Goal: Task Accomplishment & Management: Complete application form

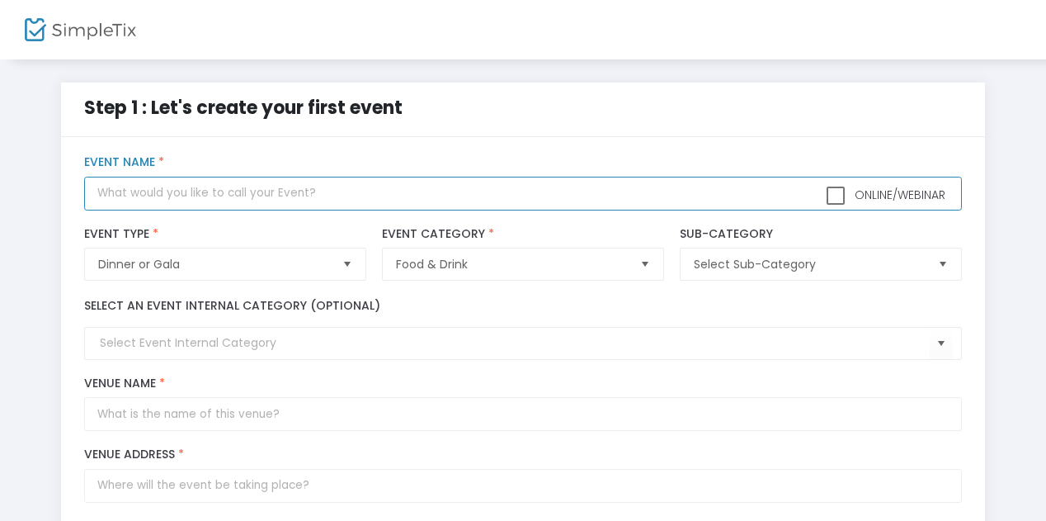
click at [208, 195] on input "text" at bounding box center [522, 194] width 877 height 34
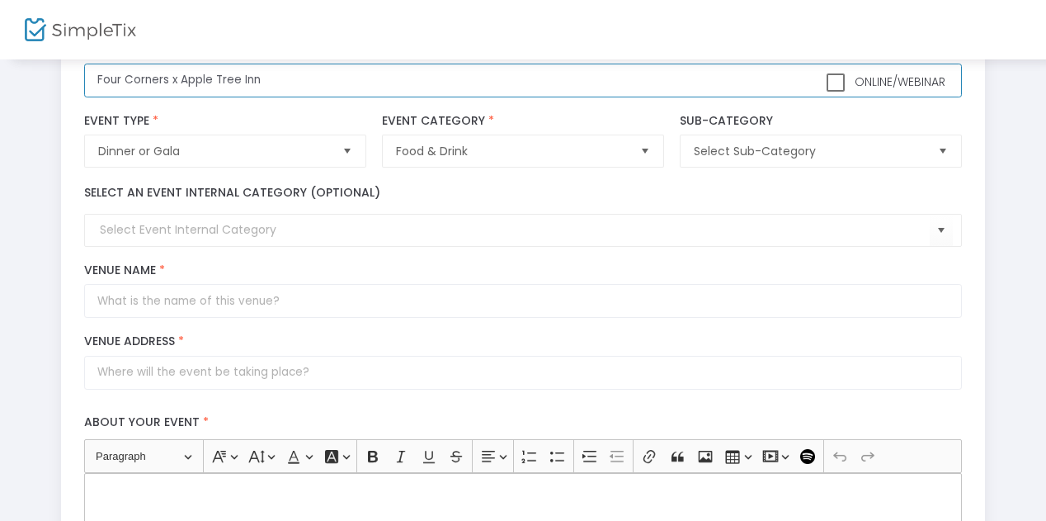
scroll to position [114, 0]
type input "Four Corners x Apple Tree Inn"
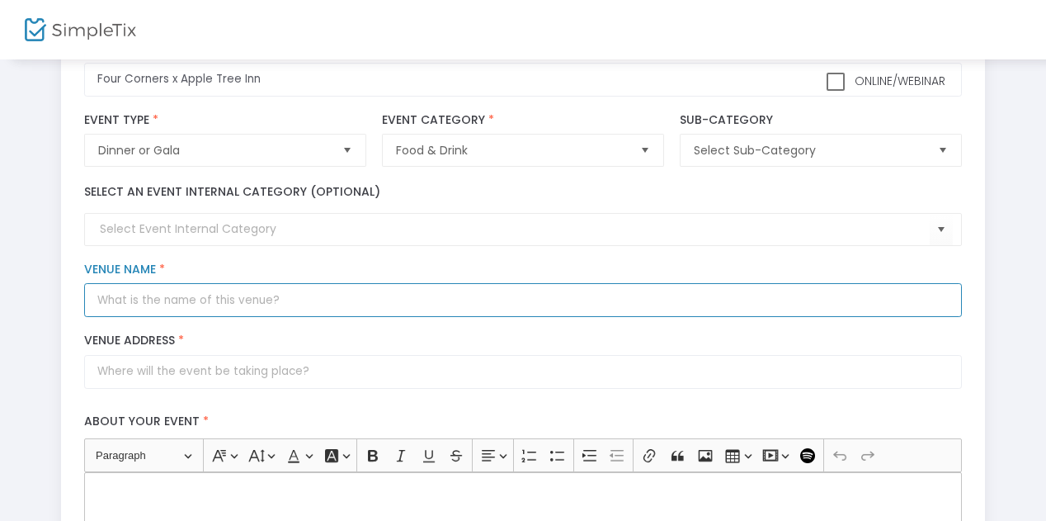
click at [244, 303] on input "Venue Name *" at bounding box center [522, 300] width 877 height 34
drag, startPoint x: 262, startPoint y: 298, endPoint x: 175, endPoint y: 296, distance: 86.6
click at [175, 296] on input "Apple Tree Inn - Round Room" at bounding box center [522, 300] width 877 height 34
type input "Apple Tree Inn"
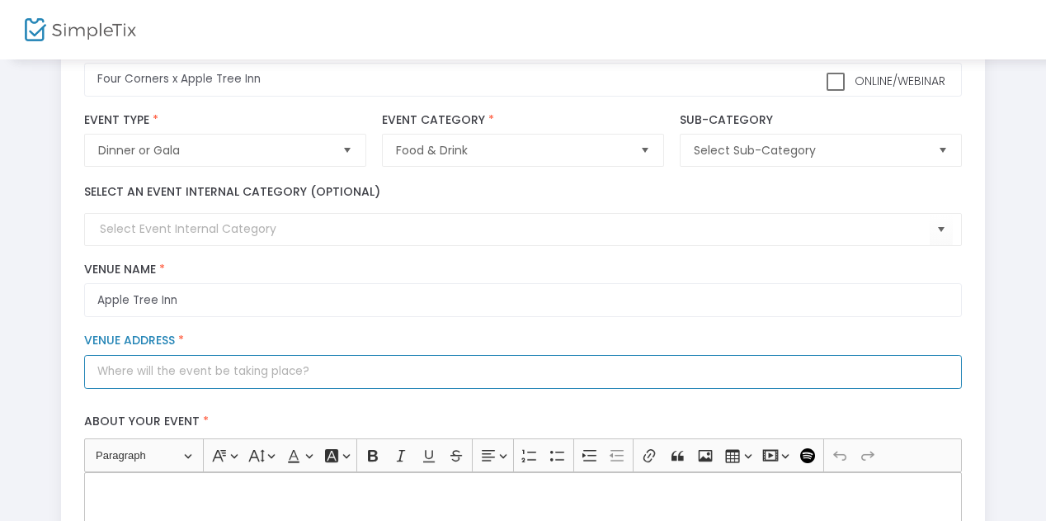
click at [235, 371] on input "Venue Address *" at bounding box center [522, 372] width 877 height 34
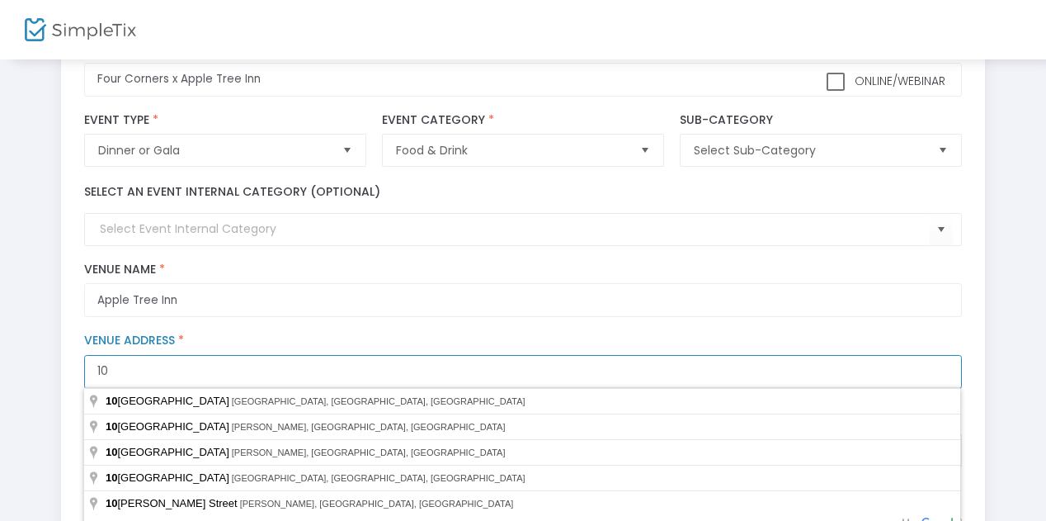
type input "[STREET_ADDRESS]"
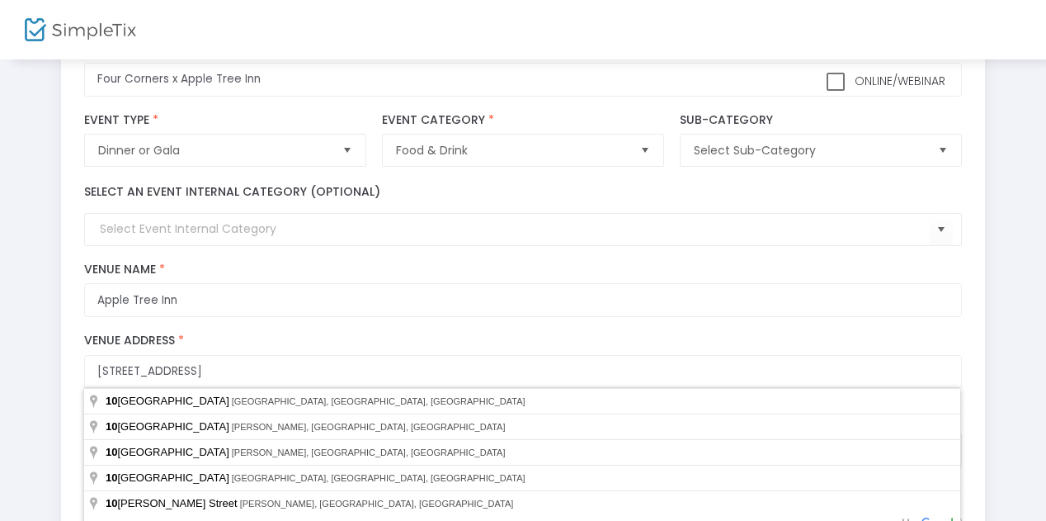
type input "LENOX"
type input "01240"
click at [310, 333] on label "Venue Address *" at bounding box center [522, 340] width 877 height 15
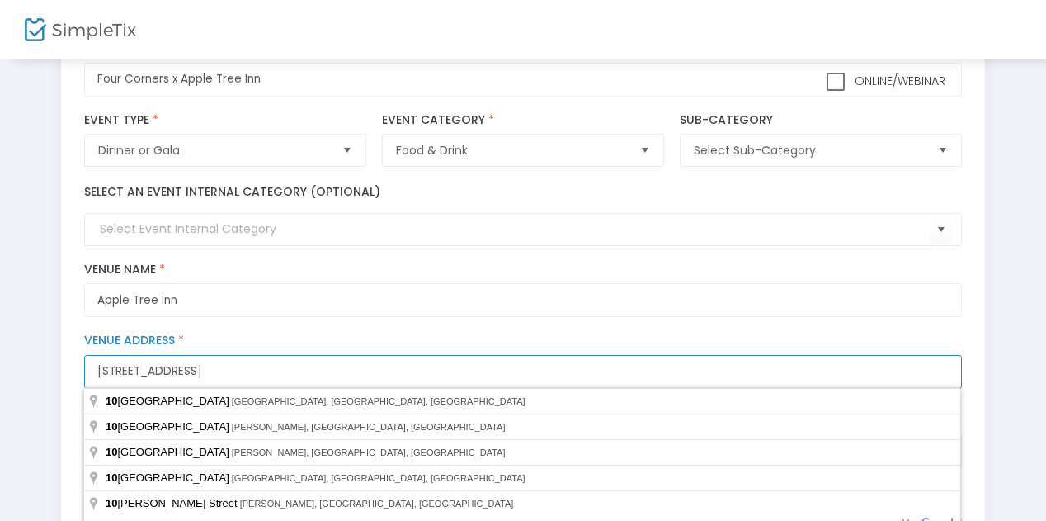
click at [310, 355] on input "[STREET_ADDRESS]" at bounding box center [522, 372] width 877 height 34
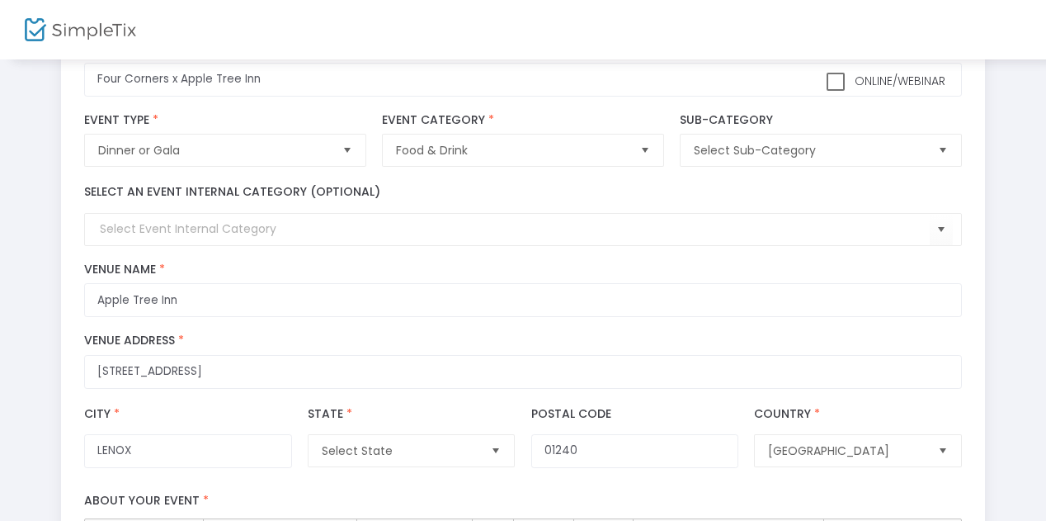
type input "[STREET_ADDRESS]"
type input "Lenox"
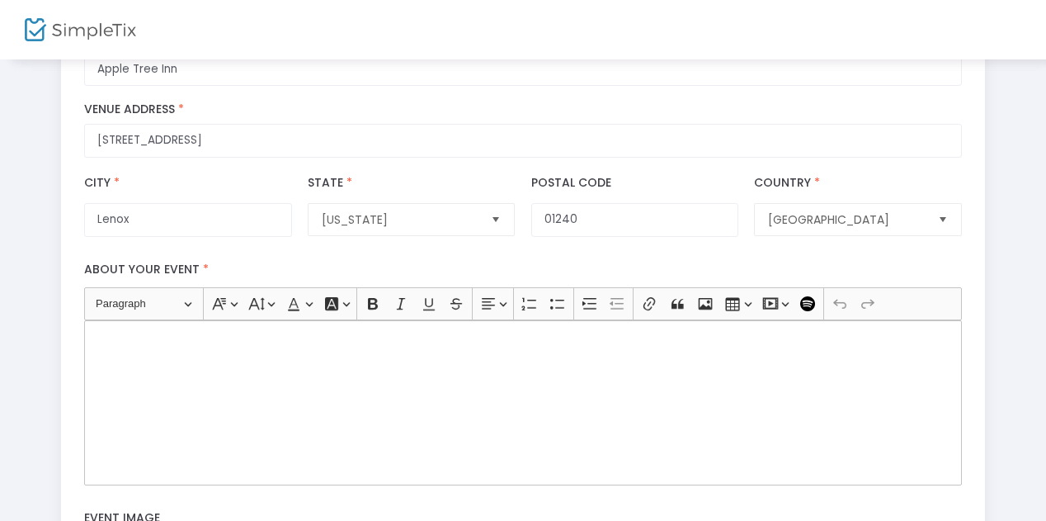
scroll to position [422, 0]
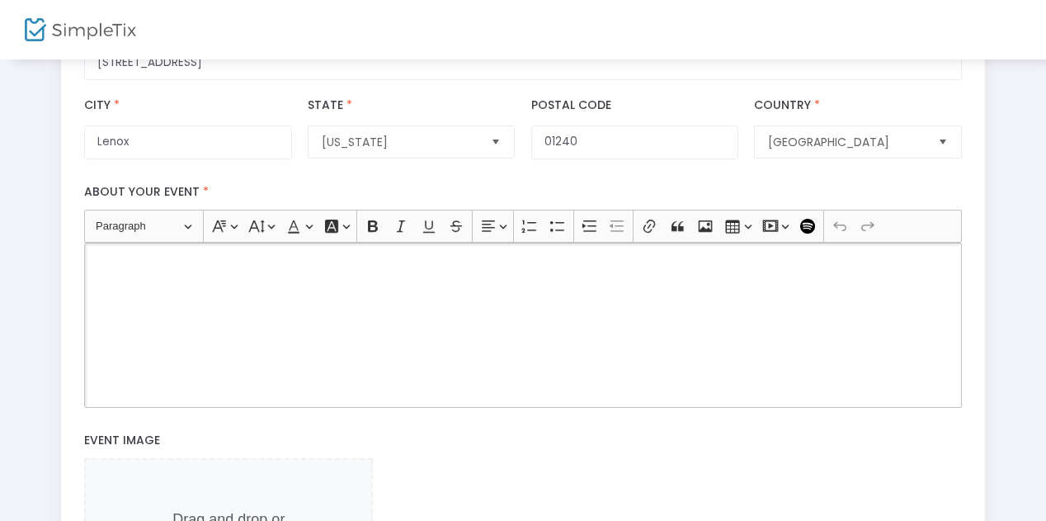
click at [290, 297] on div "Rich Text Editor, main" at bounding box center [522, 325] width 877 height 165
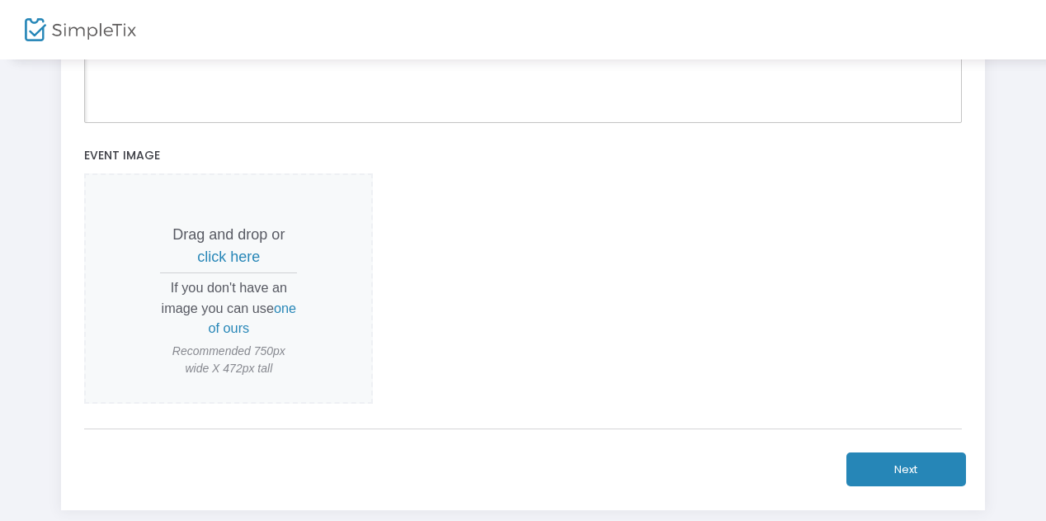
scroll to position [706, 0]
click at [904, 469] on button "Next" at bounding box center [907, 470] width 120 height 34
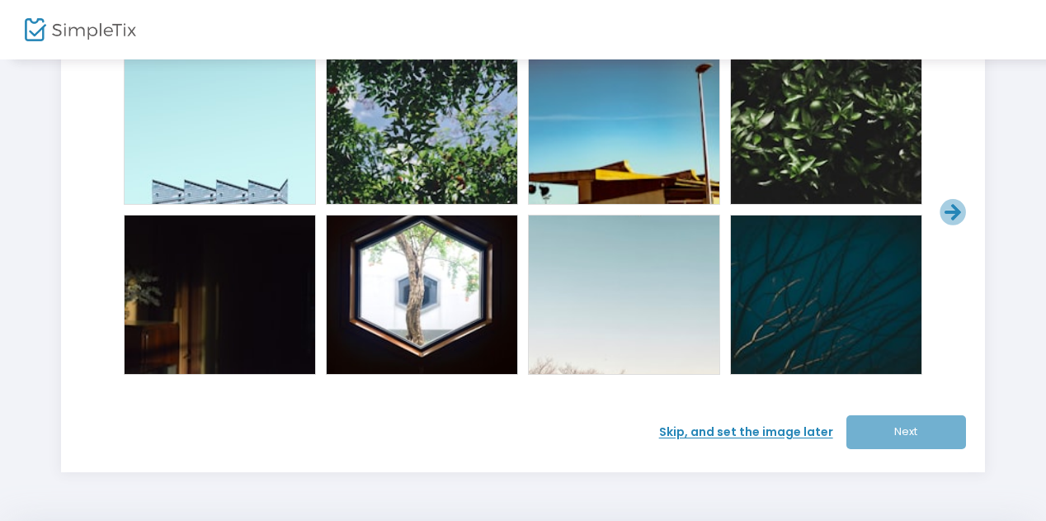
scroll to position [101, 0]
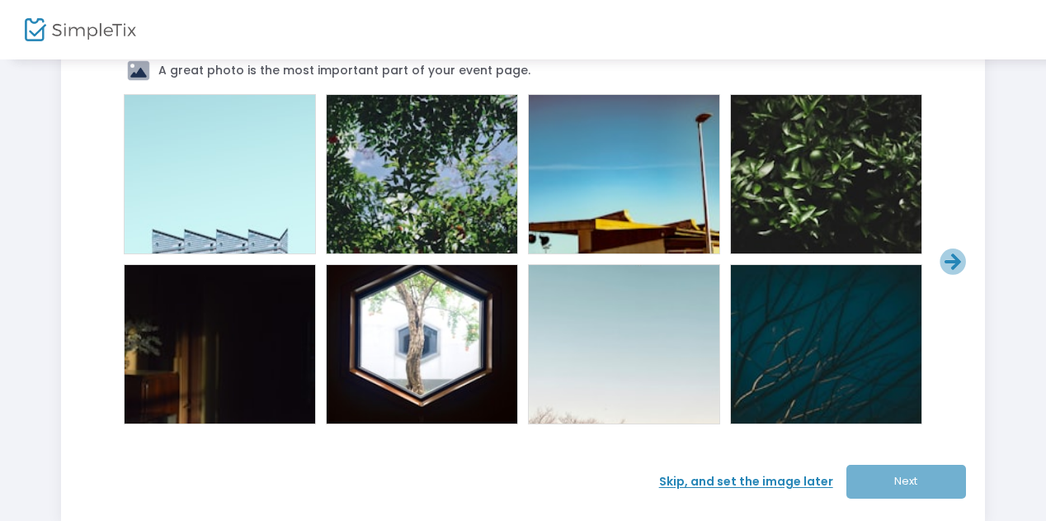
click at [805, 141] on div at bounding box center [827, 174] width 66 height 66
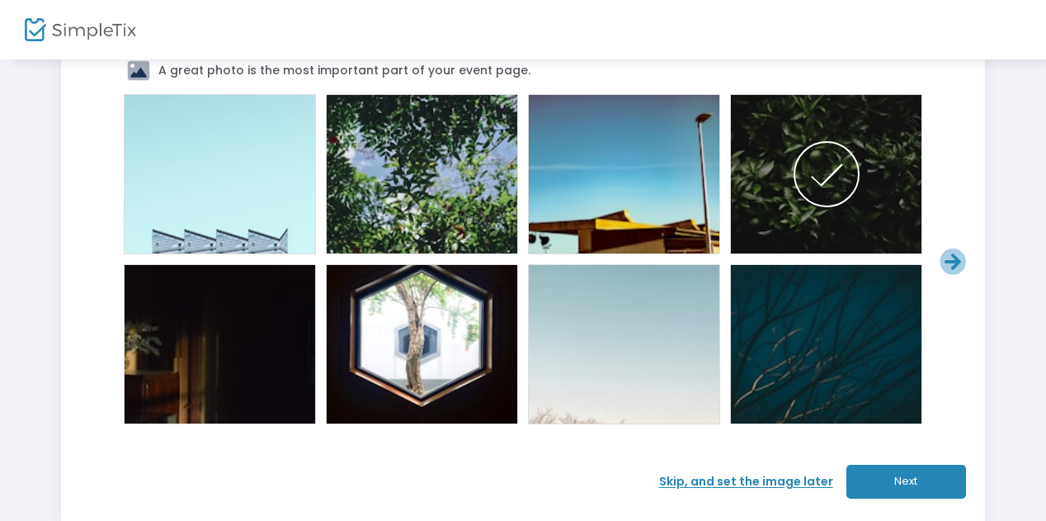
click at [890, 461] on div "A great photo is the most important part of your event page. Skip, and set the …" at bounding box center [523, 278] width 925 height 485
click at [917, 471] on button "Next" at bounding box center [907, 482] width 120 height 34
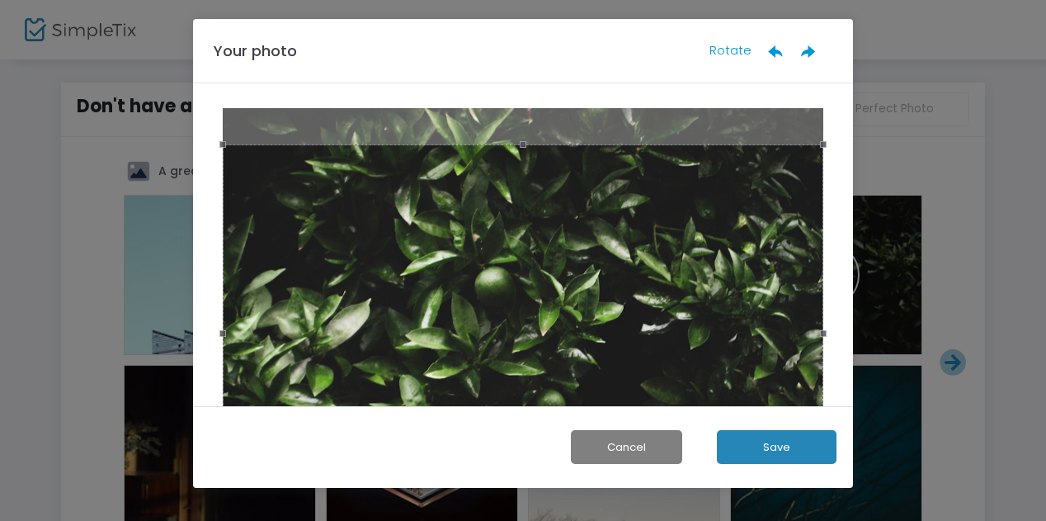
scroll to position [0, 0]
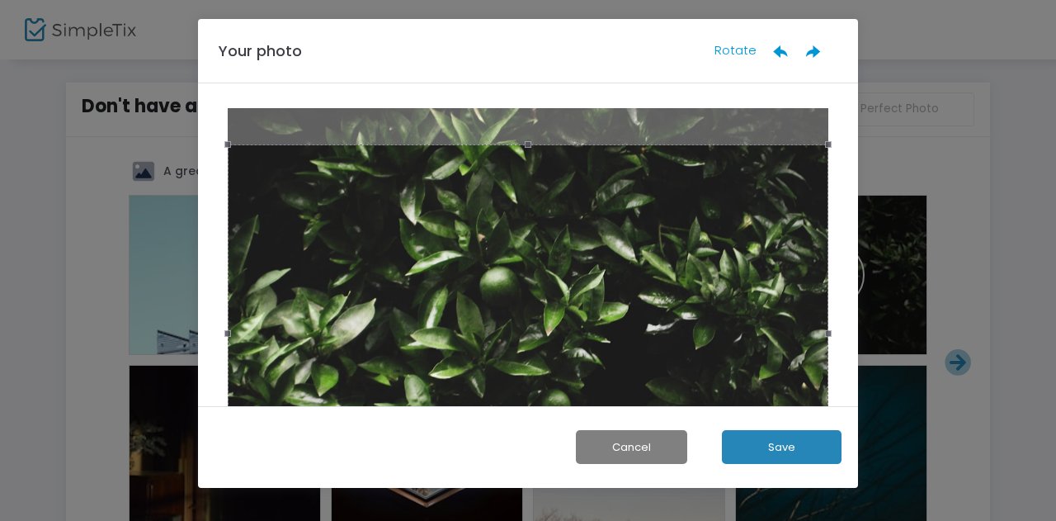
click at [777, 440] on button "Save" at bounding box center [782, 447] width 120 height 34
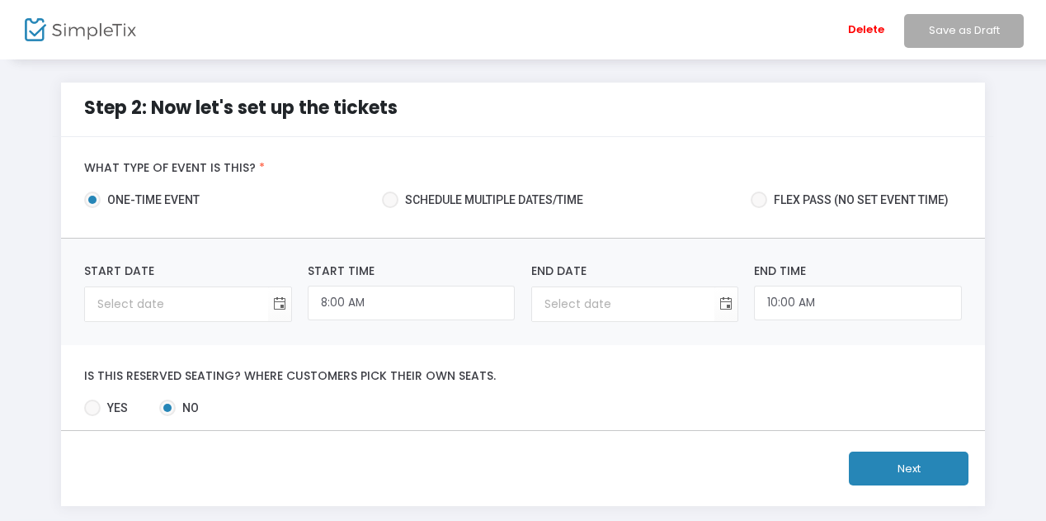
click at [398, 202] on span at bounding box center [390, 199] width 17 height 17
click at [390, 208] on input "Schedule multiple dates/time" at bounding box center [389, 208] width 1 height 1
radio input "true"
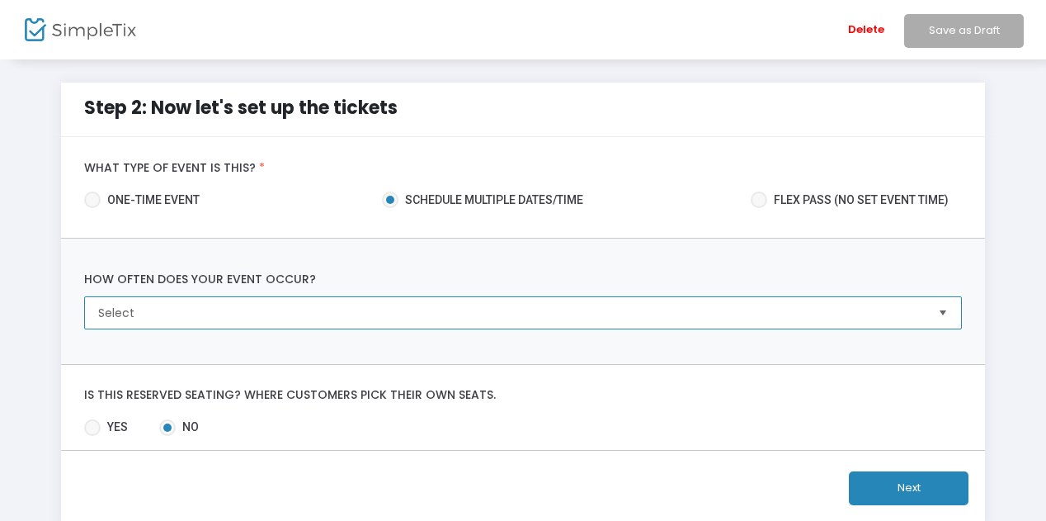
click at [571, 316] on span "Select" at bounding box center [511, 312] width 826 height 17
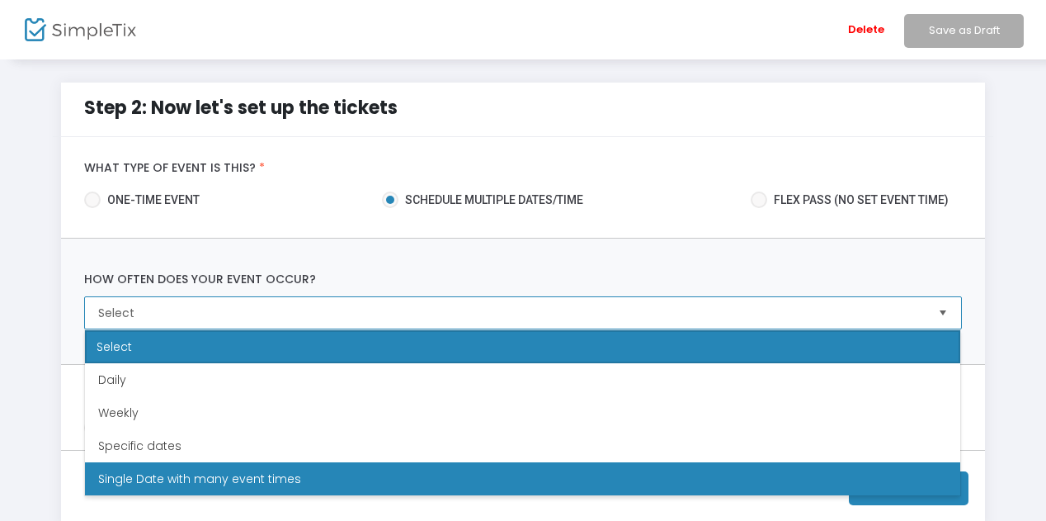
click at [351, 480] on li "Single Date with many event times" at bounding box center [522, 478] width 875 height 33
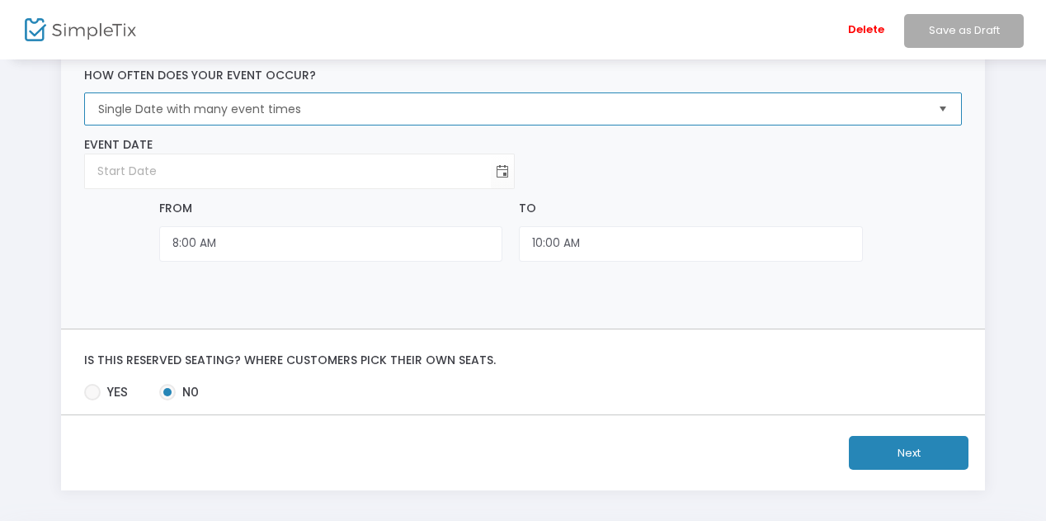
scroll to position [203, 0]
click at [503, 166] on span "Toggle calendar" at bounding box center [502, 171] width 27 height 27
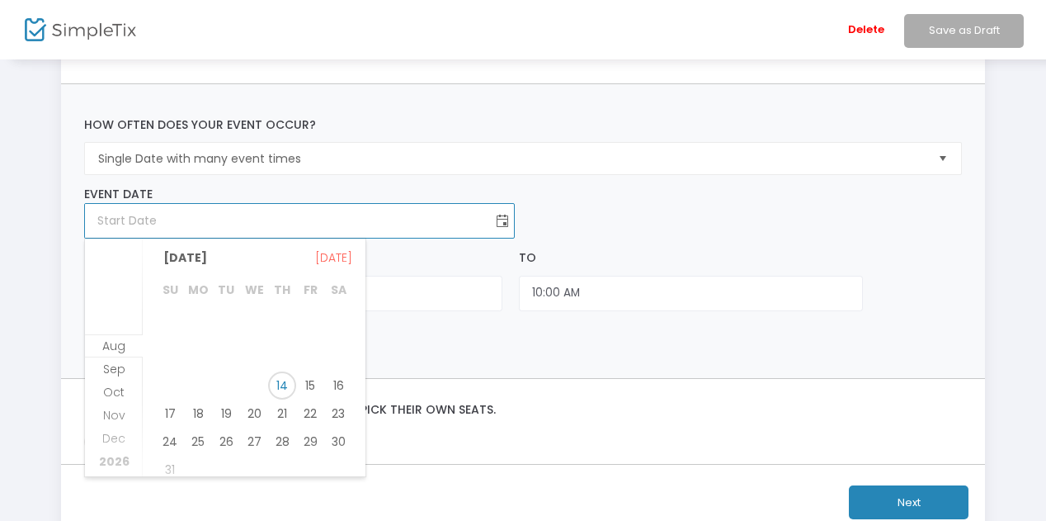
scroll to position [153, 0]
click at [171, 436] on span "24" at bounding box center [170, 442] width 28 height 28
type input "[DATE]"
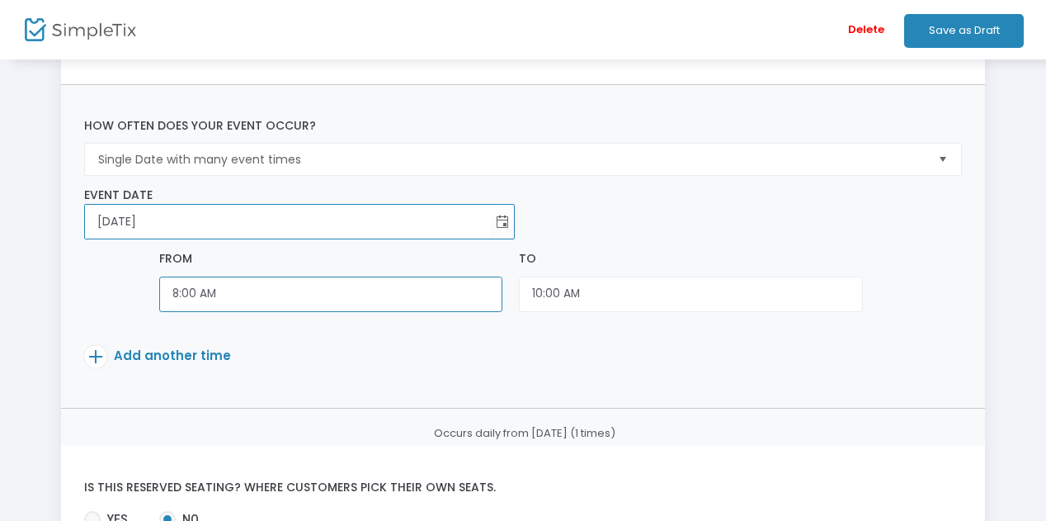
click at [265, 286] on input "8:00 AM" at bounding box center [331, 293] width 344 height 35
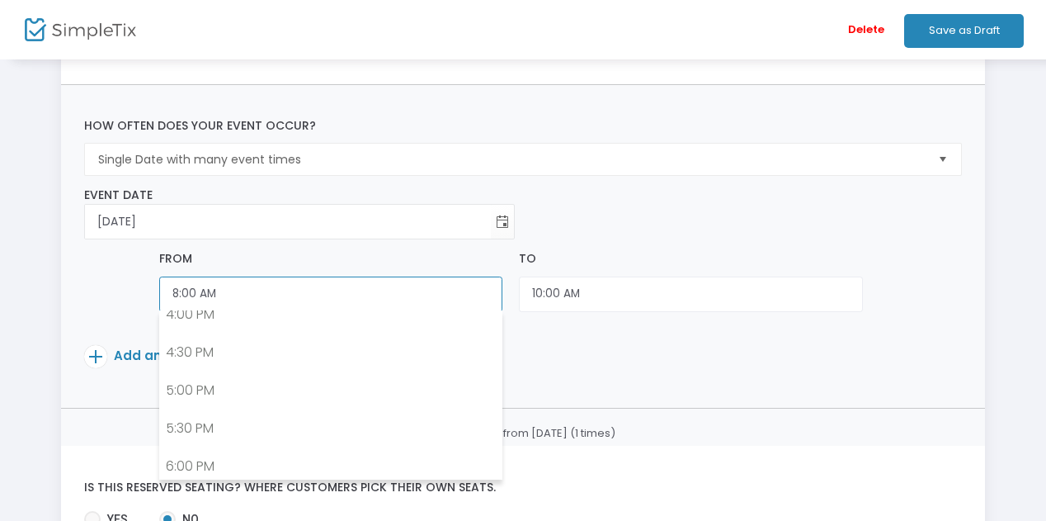
scroll to position [1229, 0]
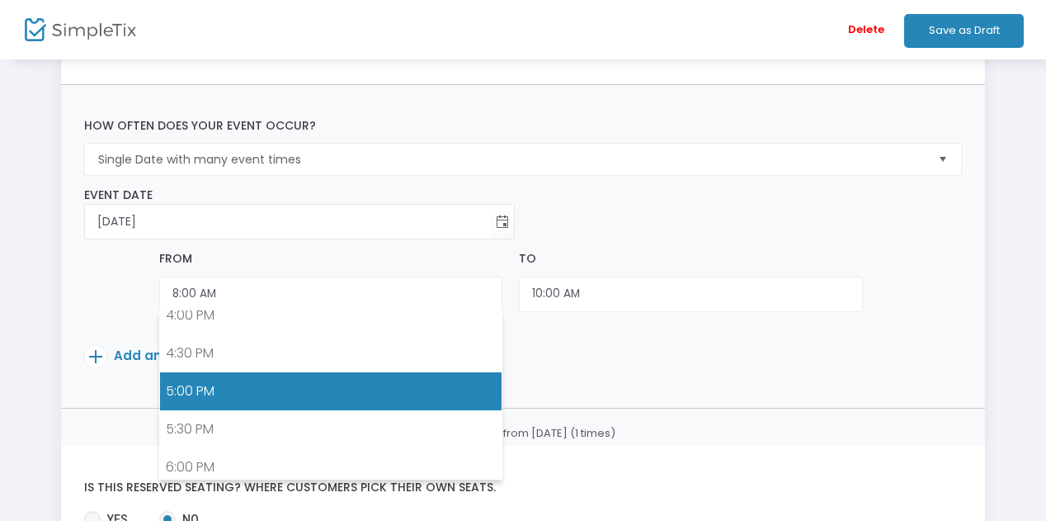
click at [262, 375] on link "5:00 PM" at bounding box center [331, 391] width 342 height 38
type input "5:00 PM"
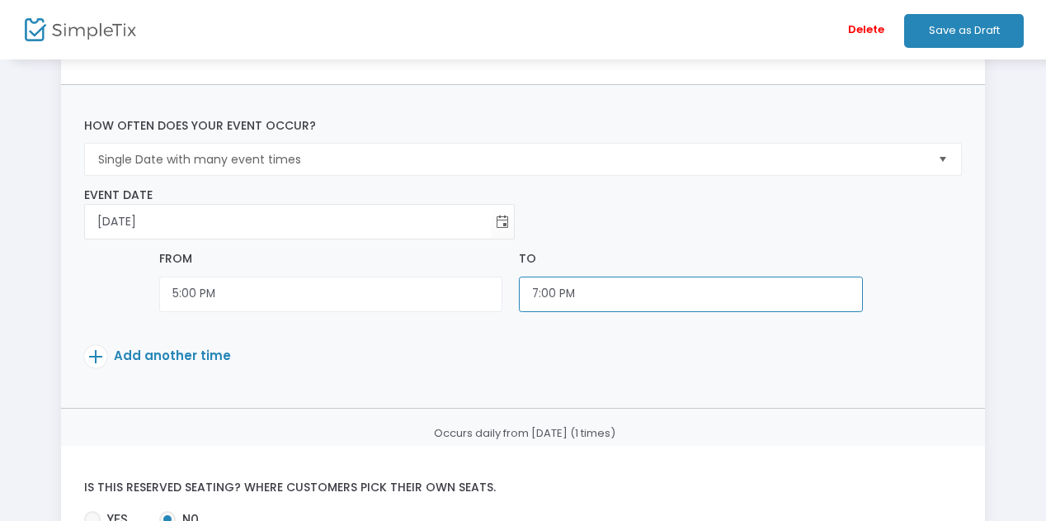
click at [587, 299] on input "7:00 PM" at bounding box center [691, 293] width 344 height 35
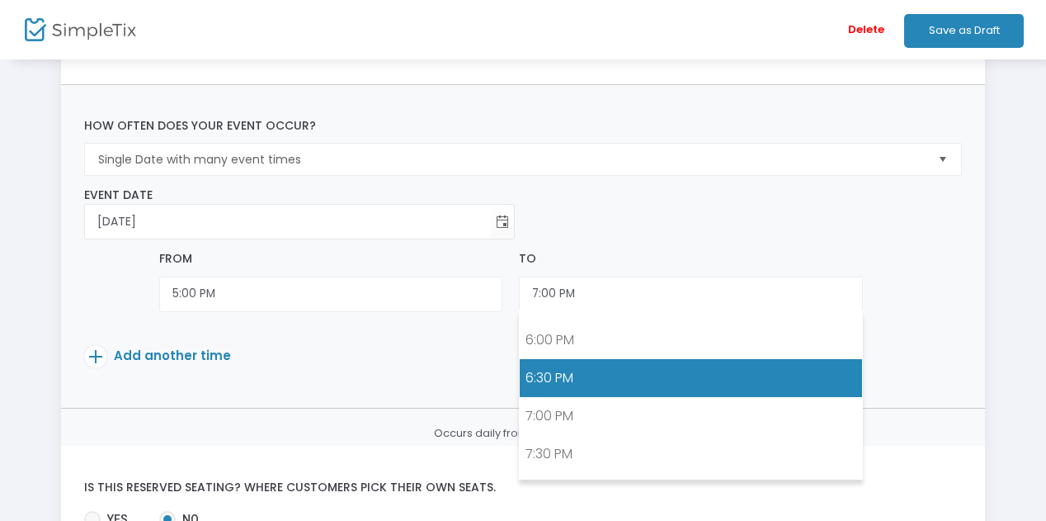
click at [594, 364] on link "6:30 PM" at bounding box center [691, 378] width 342 height 38
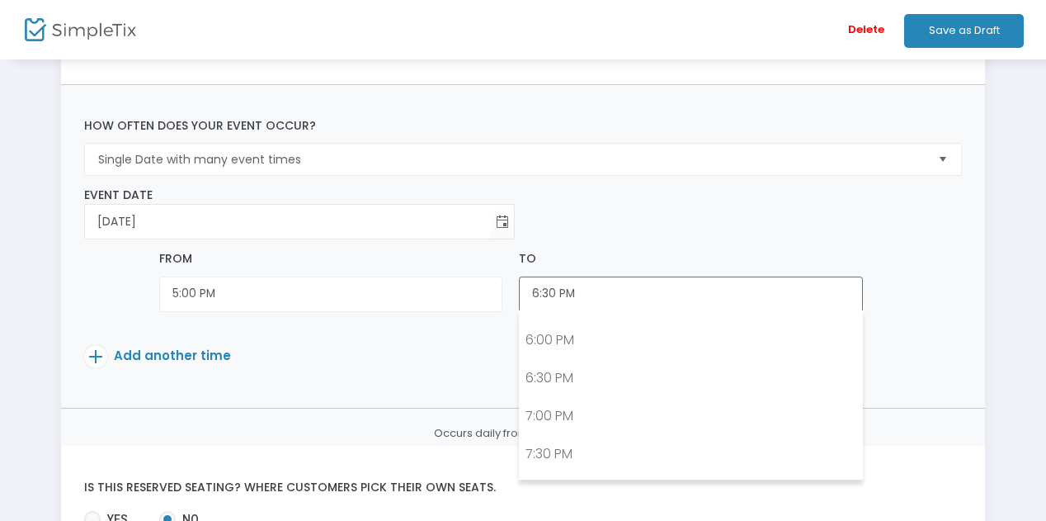
click at [593, 285] on input "6:30 PM" at bounding box center [691, 293] width 344 height 35
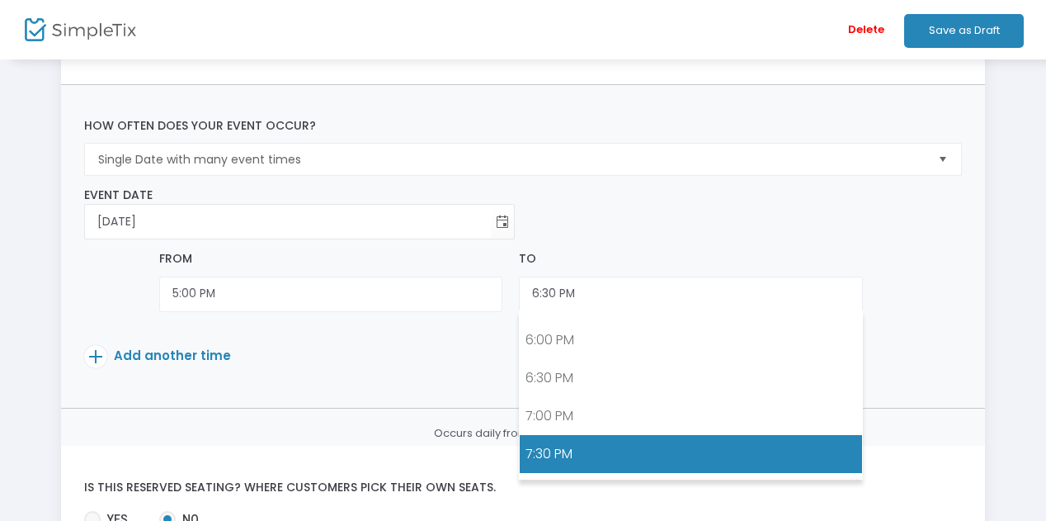
click at [586, 435] on link "7:30 PM" at bounding box center [691, 454] width 342 height 38
type input "7:30 PM"
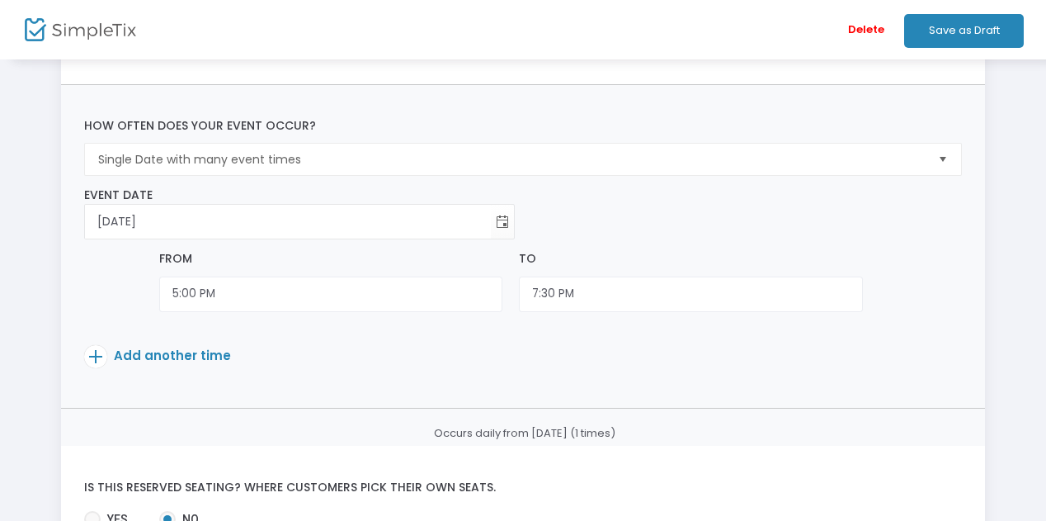
click at [584, 230] on div "Event Date [DATE] Required." at bounding box center [524, 212] width 894 height 53
click at [172, 356] on span "Add another time" at bounding box center [172, 355] width 117 height 17
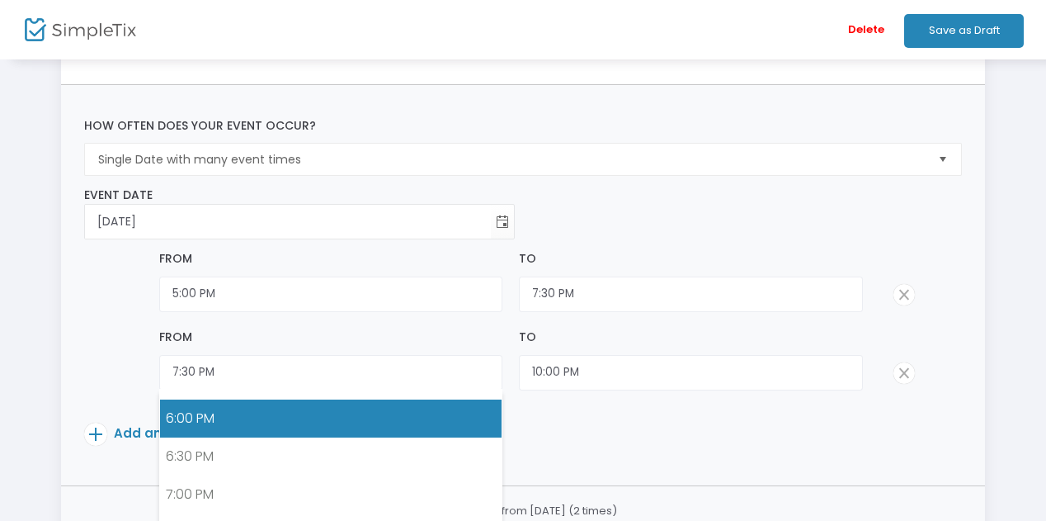
drag, startPoint x: 453, startPoint y: 367, endPoint x: 313, endPoint y: 395, distance: 143.0
click at [313, 399] on link "6:00 PM" at bounding box center [331, 418] width 342 height 38
type input "6:00 PM"
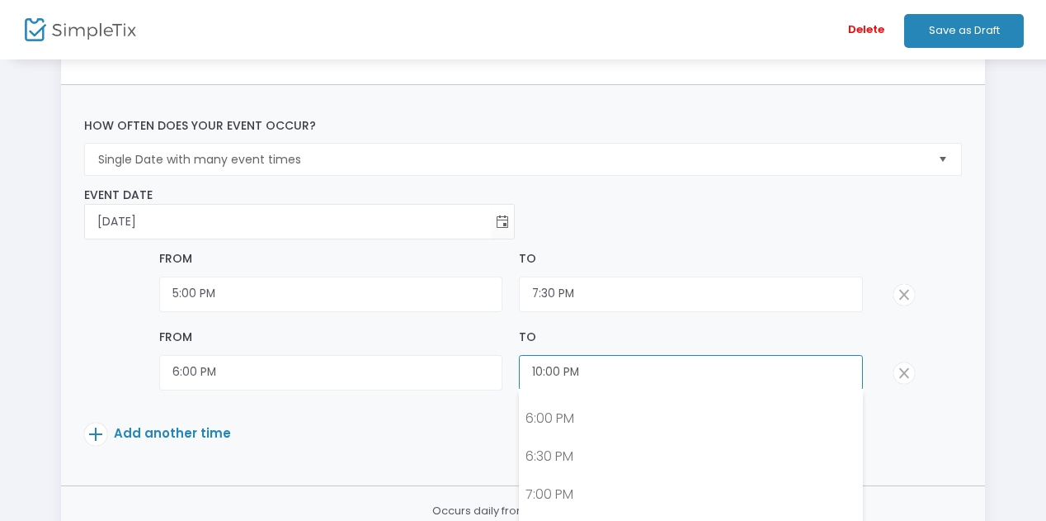
scroll to position [1580, 0]
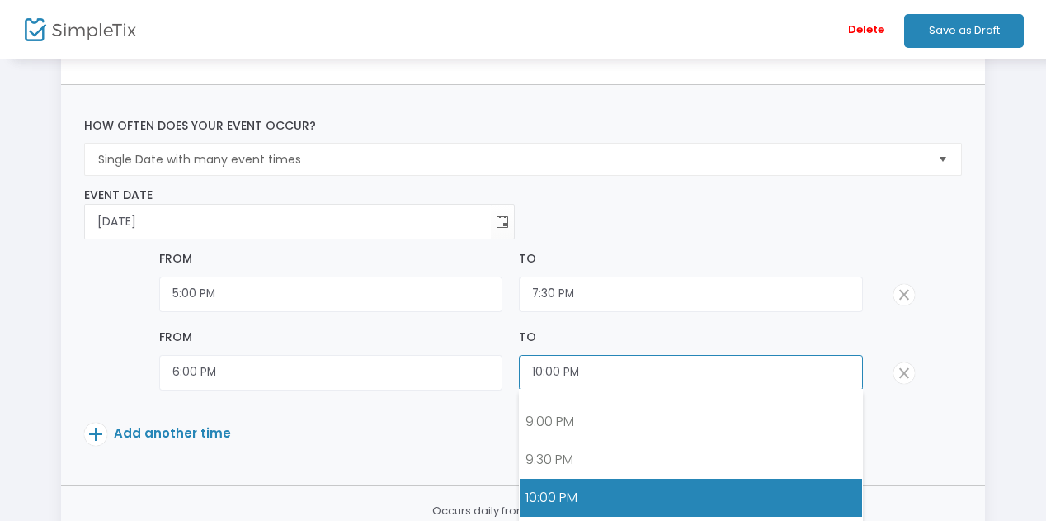
click at [711, 375] on input "10:00 PM" at bounding box center [691, 372] width 344 height 35
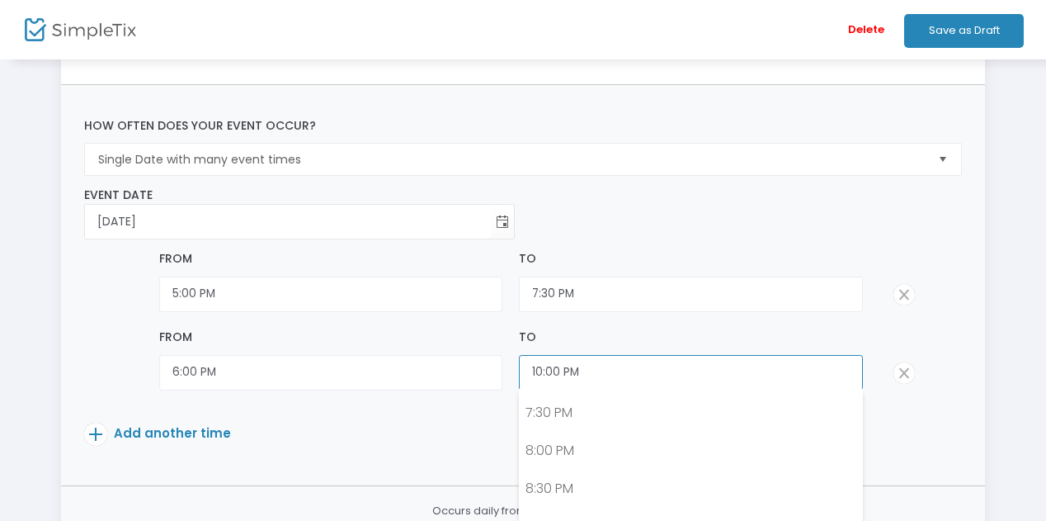
scroll to position [1490, 0]
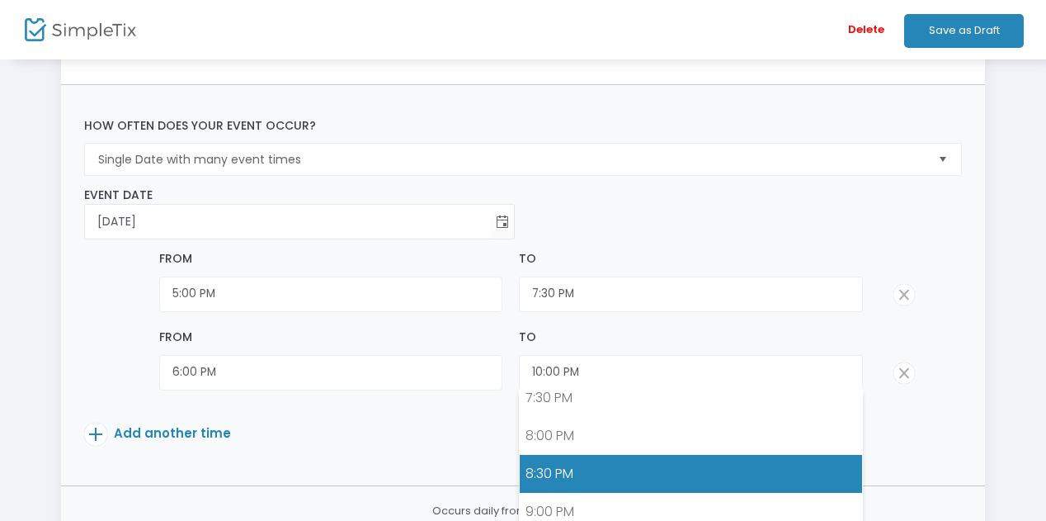
click at [561, 455] on link "8:30 PM" at bounding box center [691, 474] width 342 height 38
type input "8:30 PM"
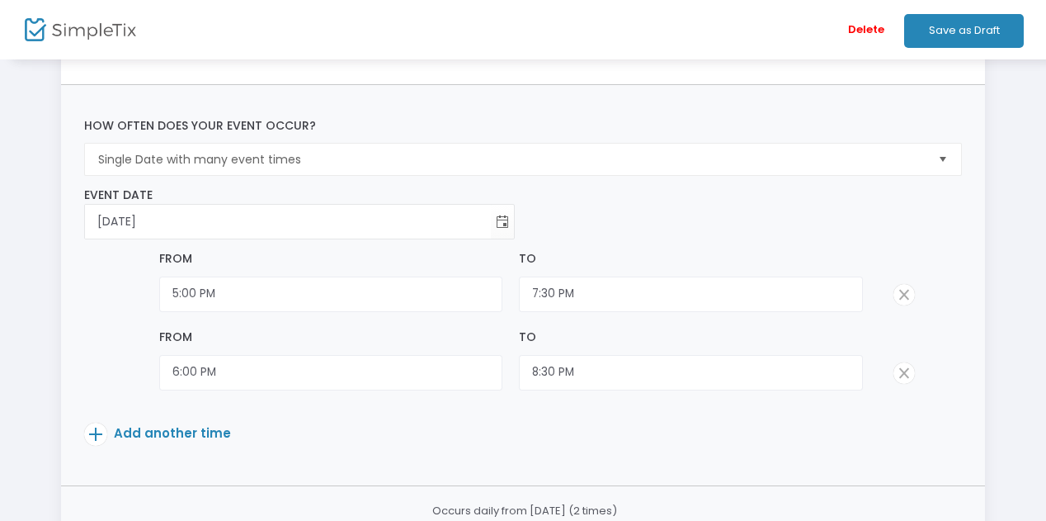
click at [155, 426] on span "Add another time" at bounding box center [172, 432] width 117 height 17
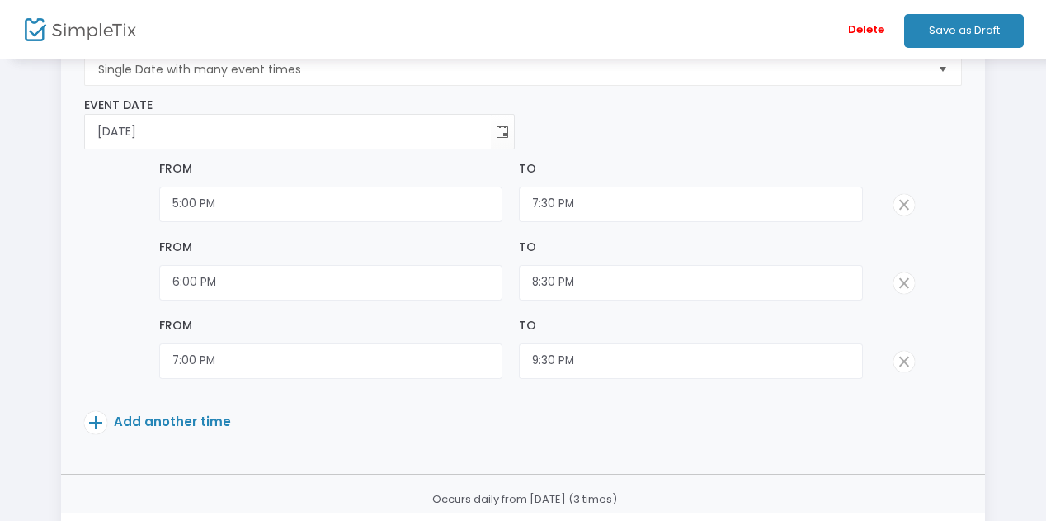
scroll to position [244, 0]
click at [393, 366] on input "7:00 PM" at bounding box center [331, 359] width 344 height 35
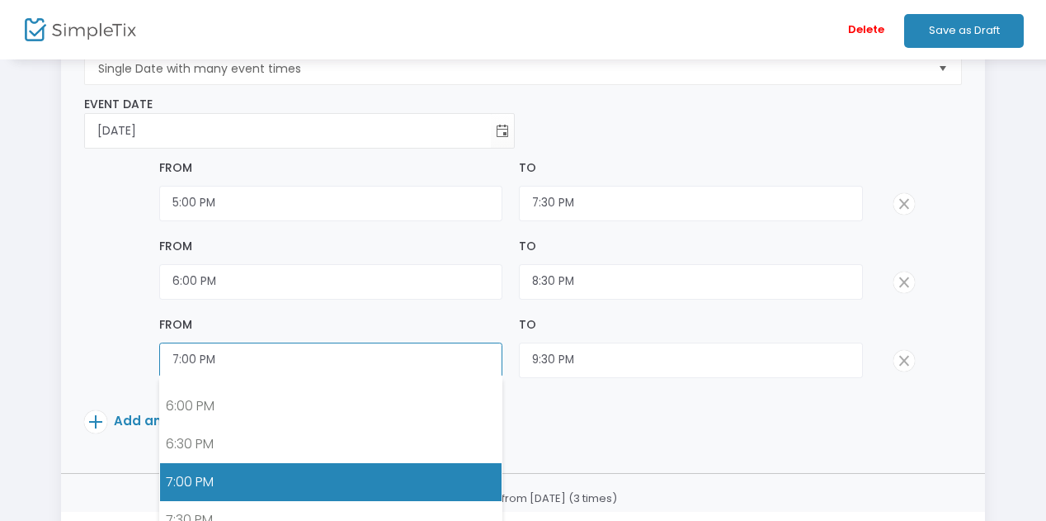
scroll to position [1361, 0]
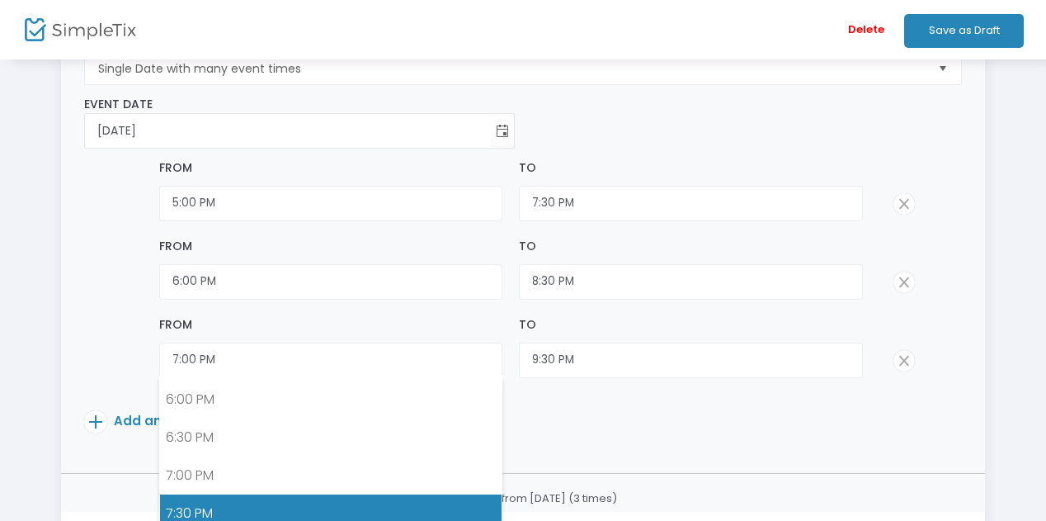
click at [281, 494] on link "7:30 PM" at bounding box center [331, 513] width 342 height 38
type input "7:30 PM"
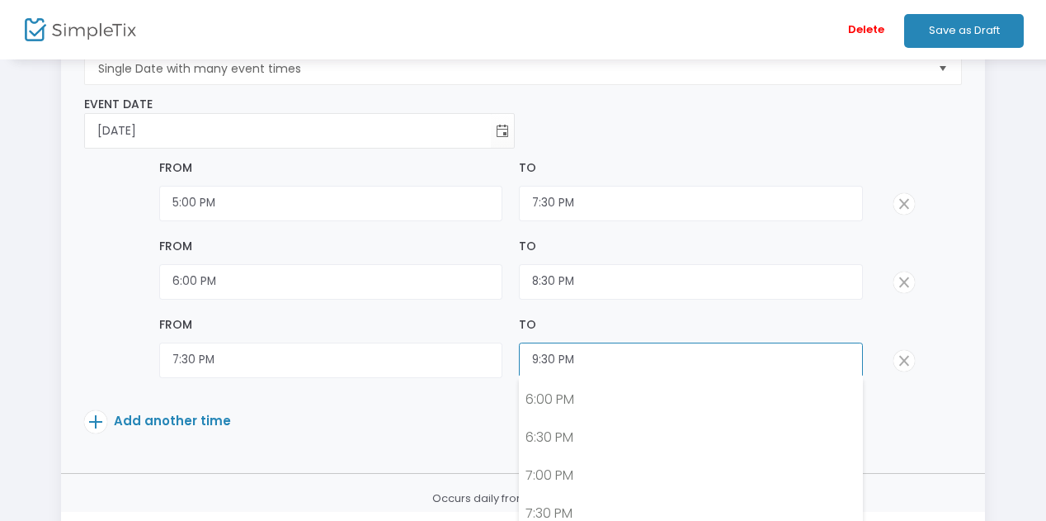
click at [599, 357] on input "9:30 PM" at bounding box center [691, 359] width 344 height 35
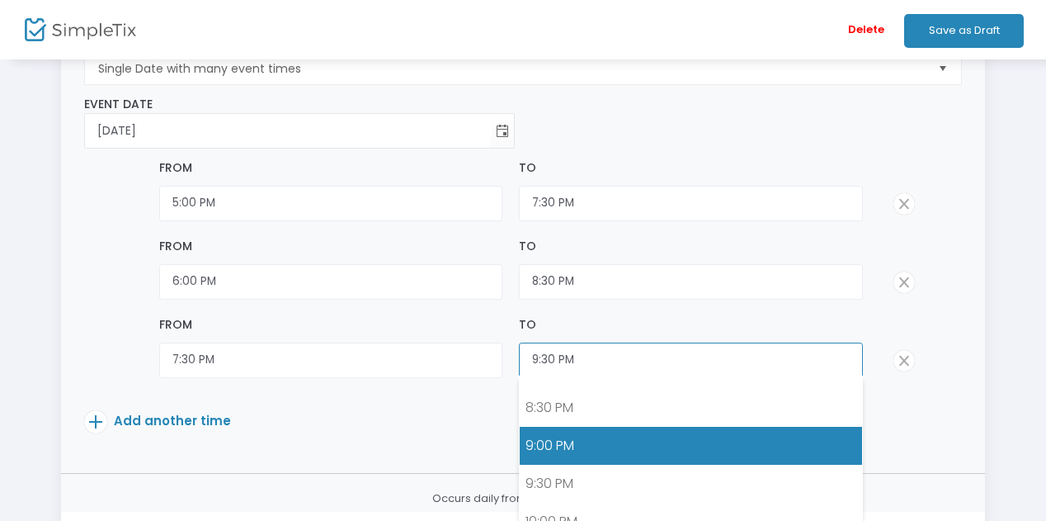
scroll to position [1556, 0]
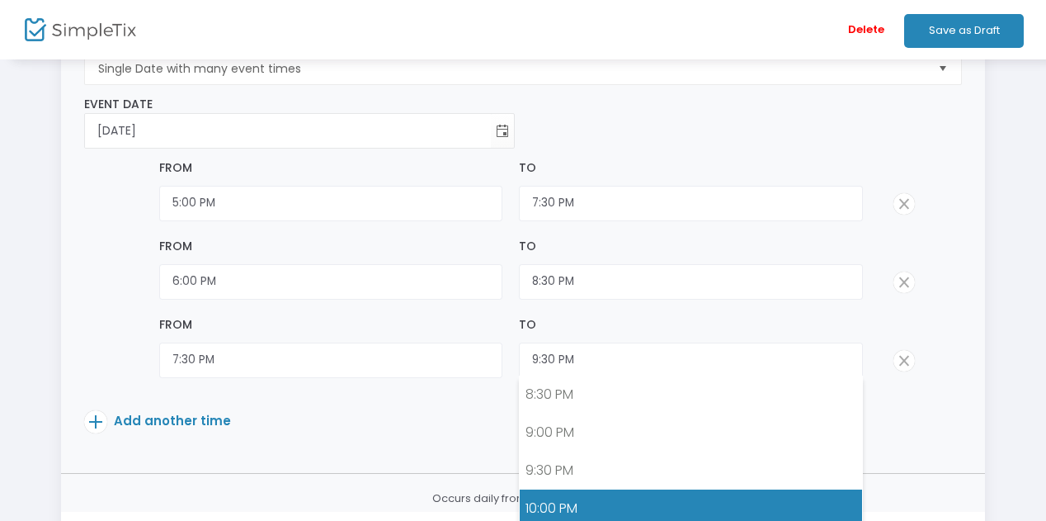
click at [592, 489] on link "10:00 PM" at bounding box center [691, 508] width 342 height 38
type input "10:00 PM"
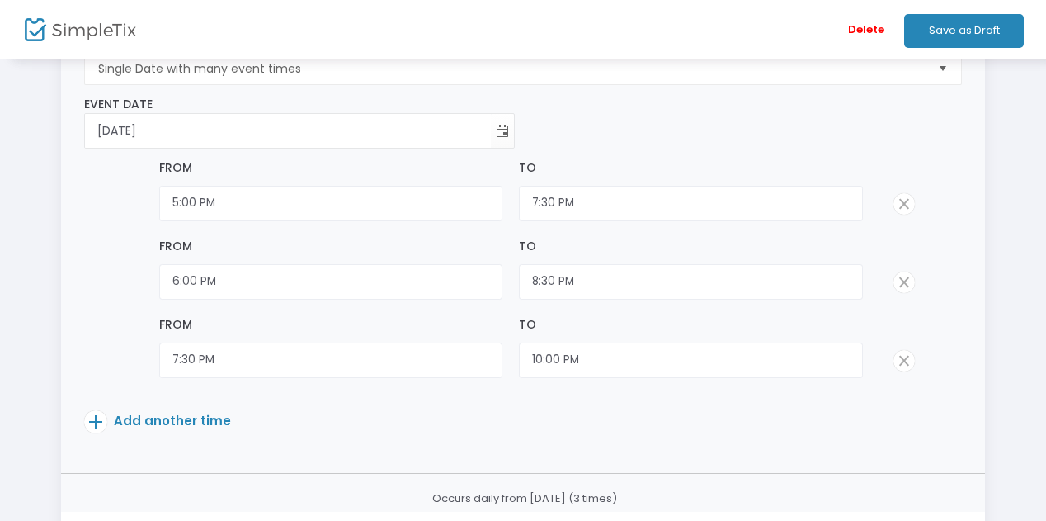
click at [159, 413] on span "Add another time" at bounding box center [172, 420] width 117 height 17
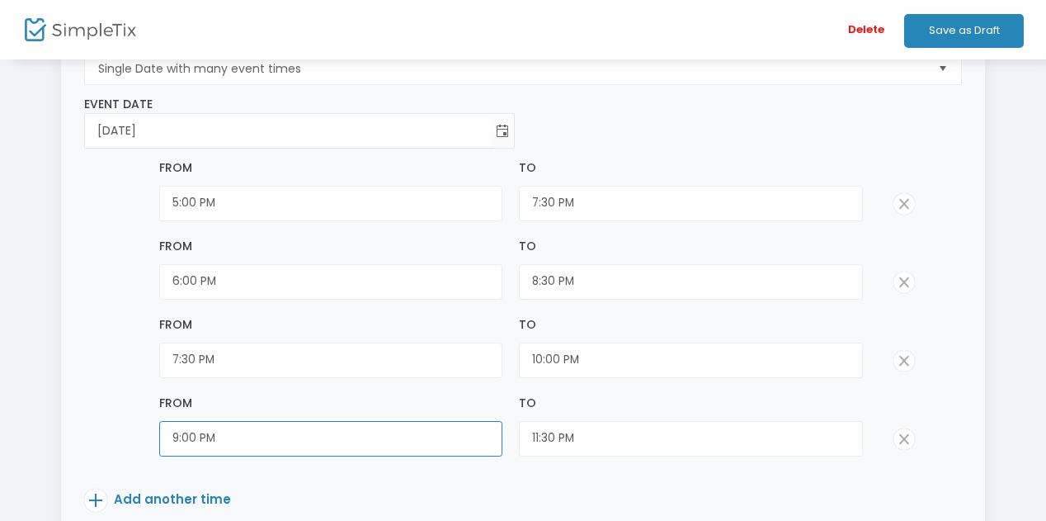
click at [332, 437] on input "9:00 PM" at bounding box center [331, 438] width 344 height 35
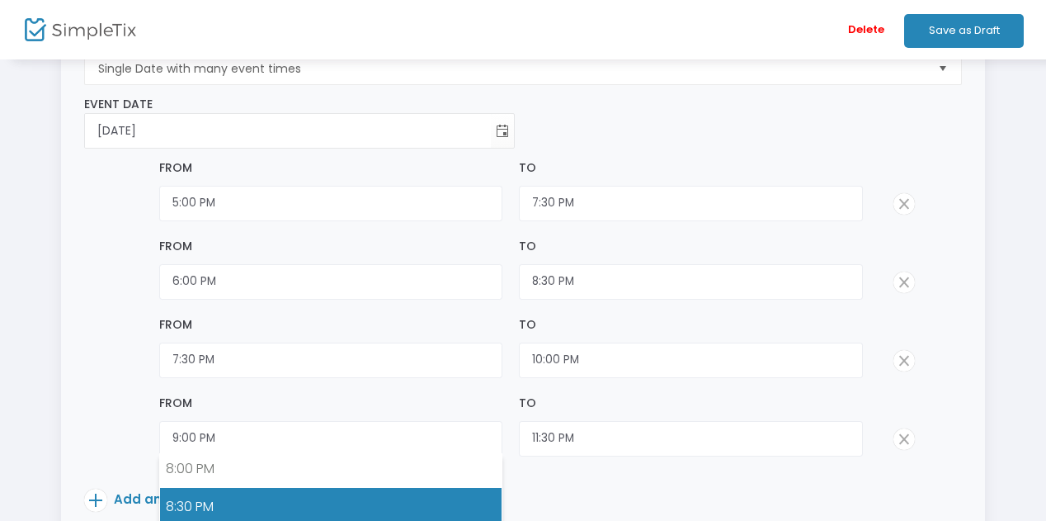
click at [229, 488] on link "8:30 PM" at bounding box center [331, 507] width 342 height 38
type input "8:30 PM"
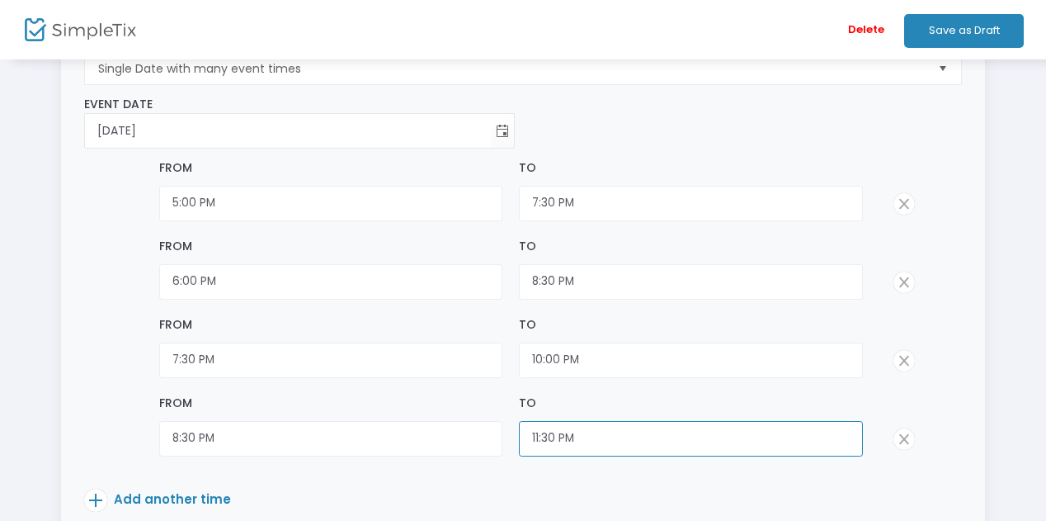
click at [597, 430] on input "11:30 PM" at bounding box center [691, 438] width 344 height 35
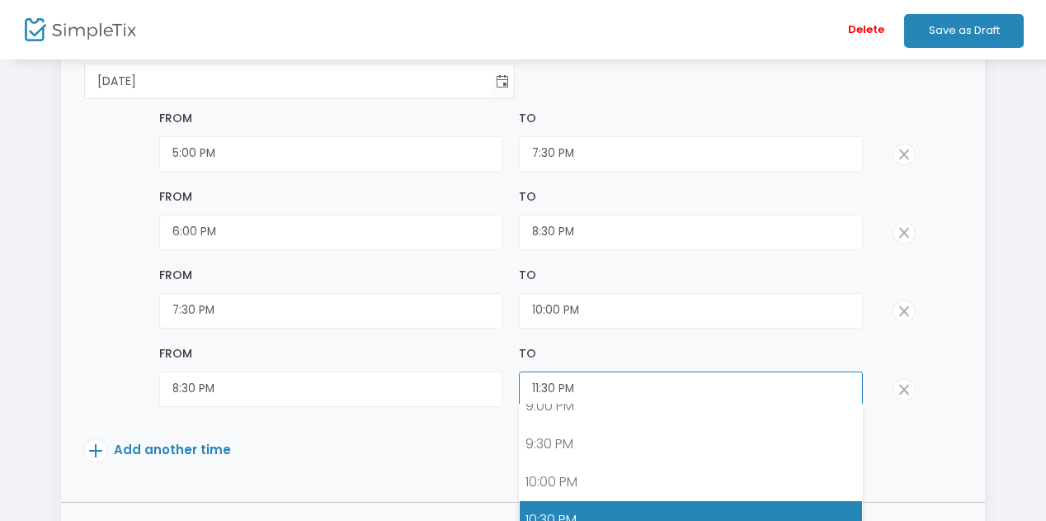
scroll to position [1625, 0]
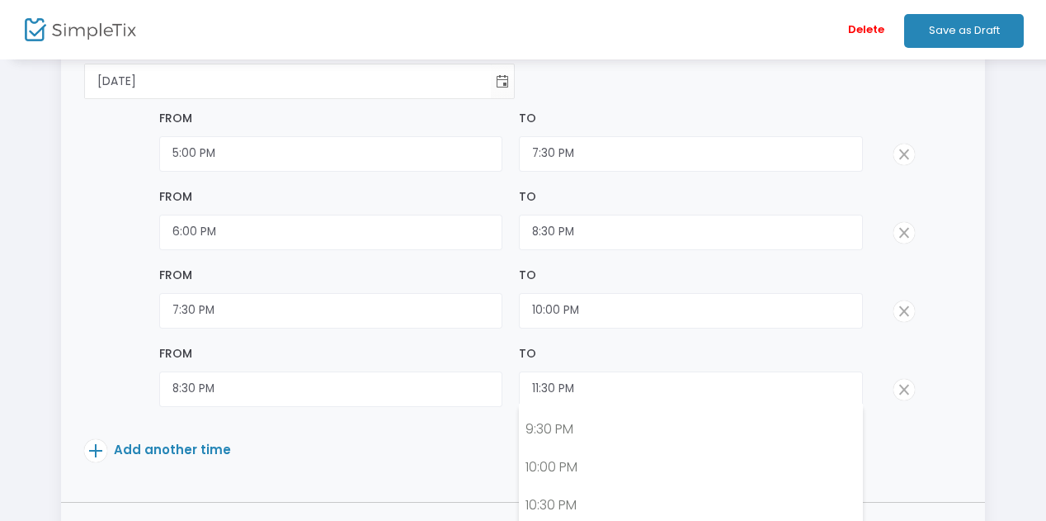
type input "11:00 PM"
click at [474, 458] on p "Add another time" at bounding box center [486, 453] width 804 height 29
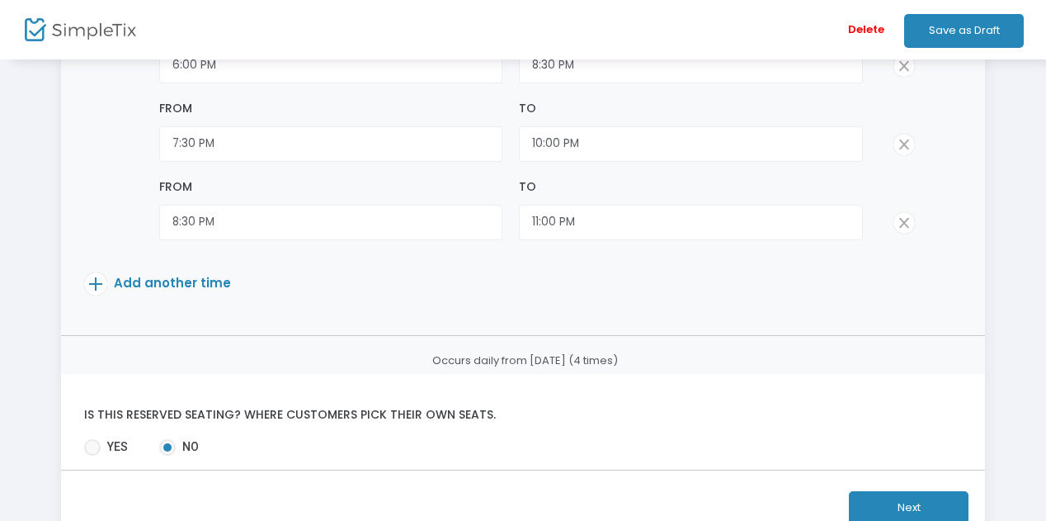
scroll to position [578, 0]
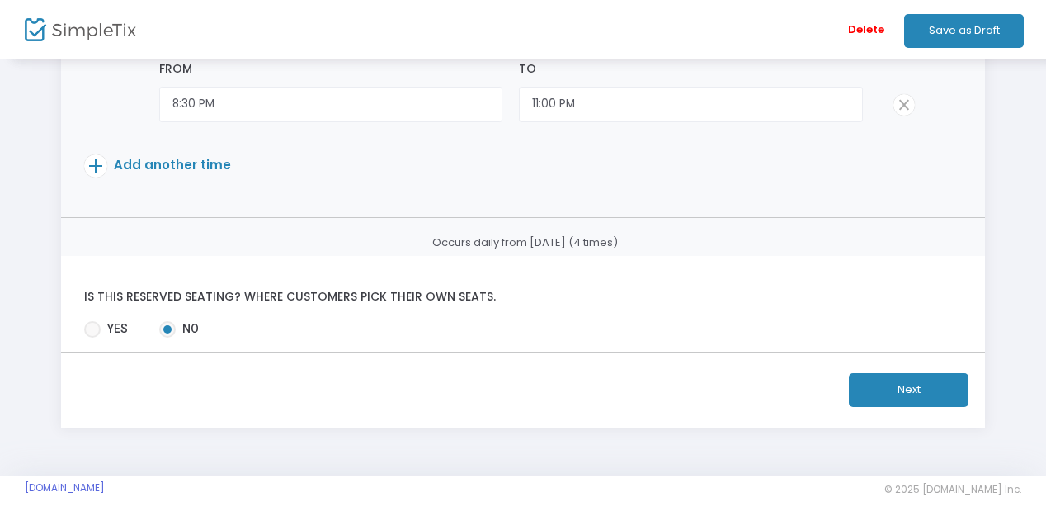
click at [924, 390] on button "Next" at bounding box center [909, 390] width 120 height 34
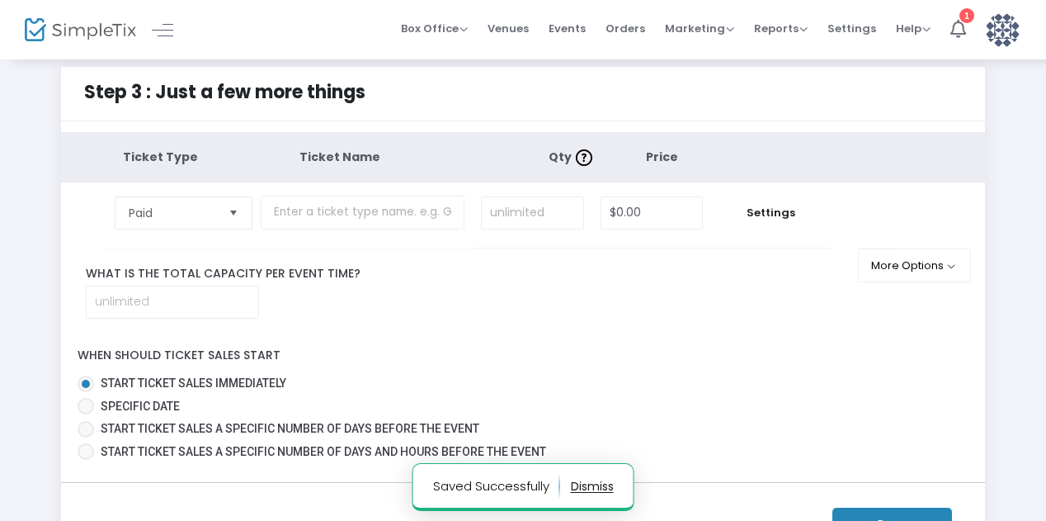
scroll to position [17, 0]
click at [220, 299] on input at bounding box center [173, 300] width 172 height 31
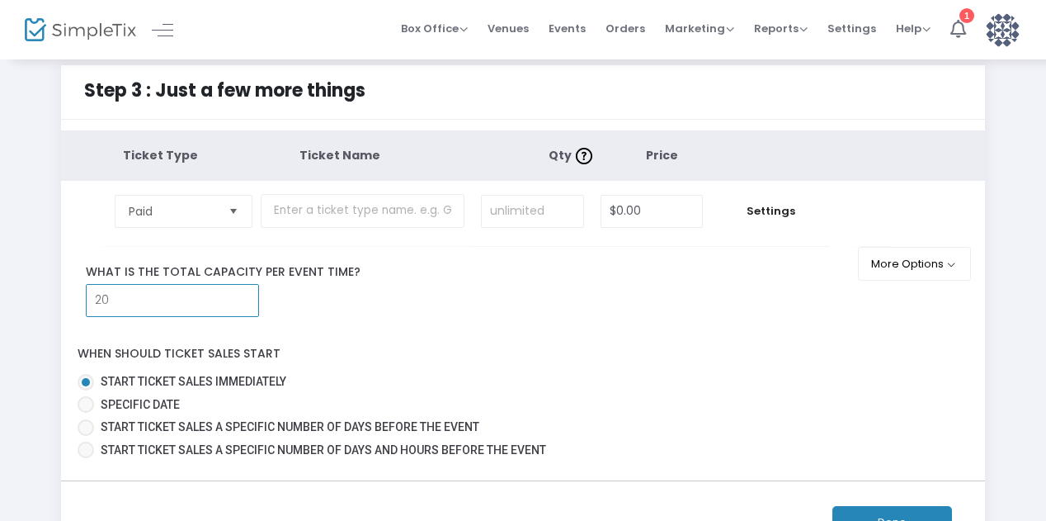
type input "20"
click at [446, 378] on label "Start ticket sales immediately" at bounding box center [517, 381] width 878 height 17
click at [86, 390] on input "Start ticket sales immediately" at bounding box center [85, 390] width 1 height 1
click at [351, 206] on input "text" at bounding box center [363, 211] width 204 height 34
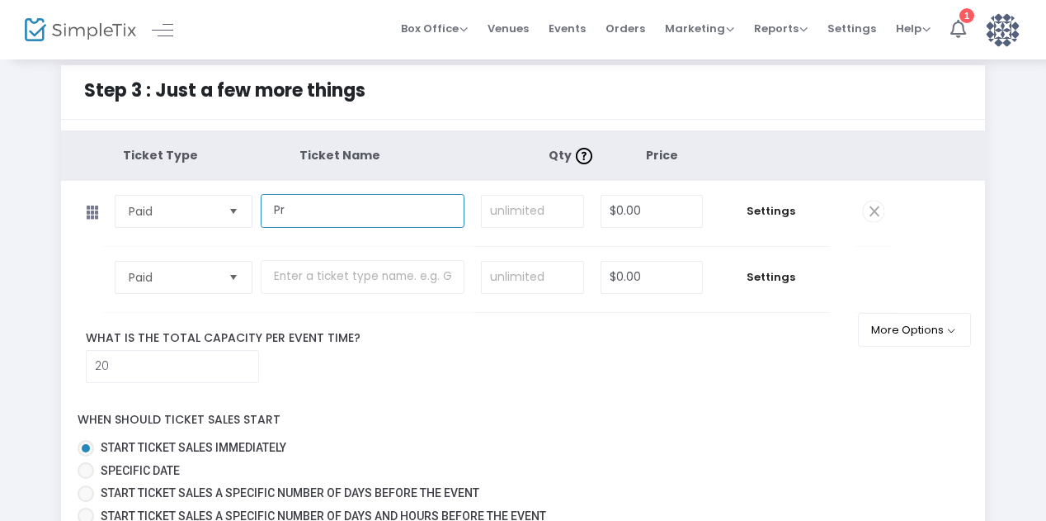
type input "P"
type input "$90 Prix Fixe"
click at [520, 210] on input at bounding box center [532, 211] width 101 height 31
type input "80"
click at [691, 220] on input "0" at bounding box center [651, 211] width 101 height 31
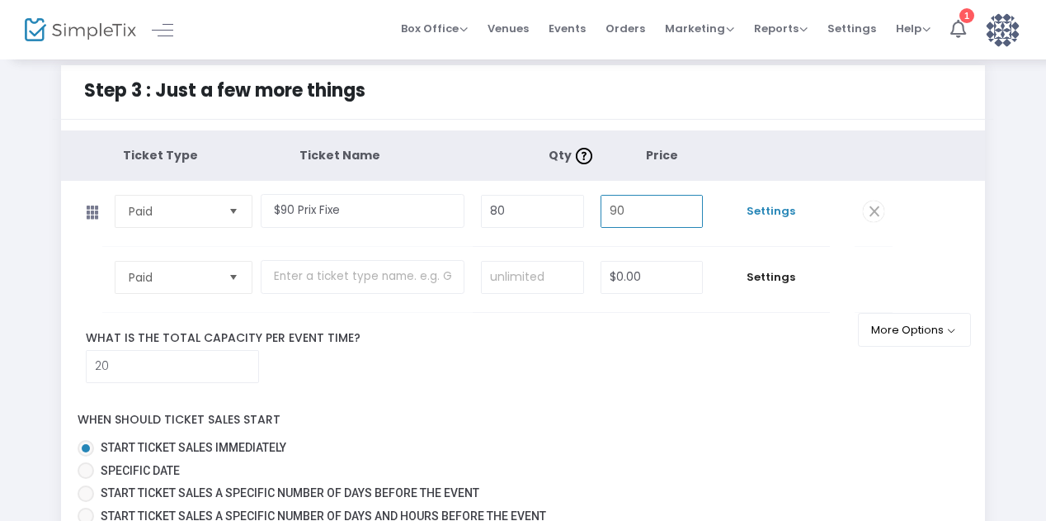
type input "$90.00"
click at [781, 214] on span "Settings" at bounding box center [770, 211] width 102 height 17
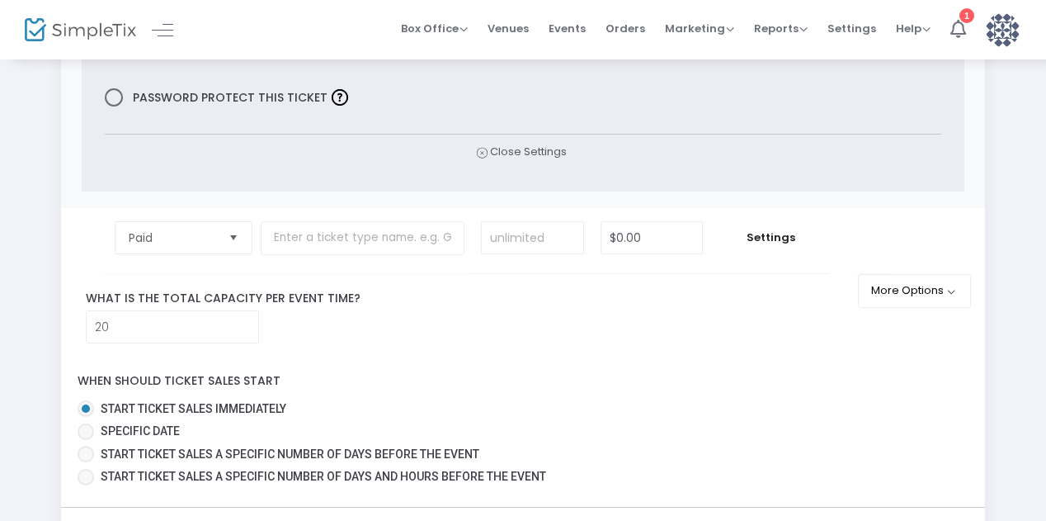
scroll to position [750, 0]
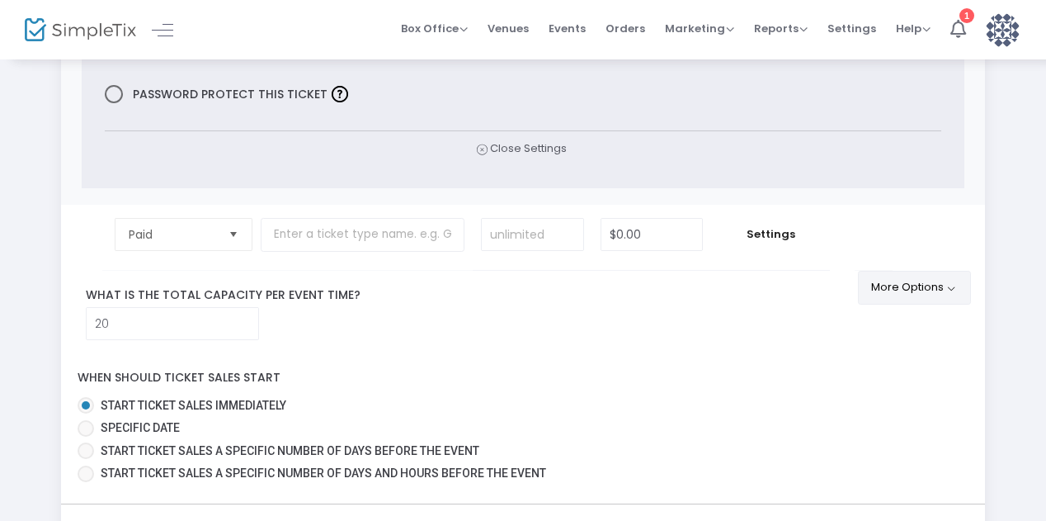
click at [920, 289] on button "More Options" at bounding box center [914, 288] width 113 height 34
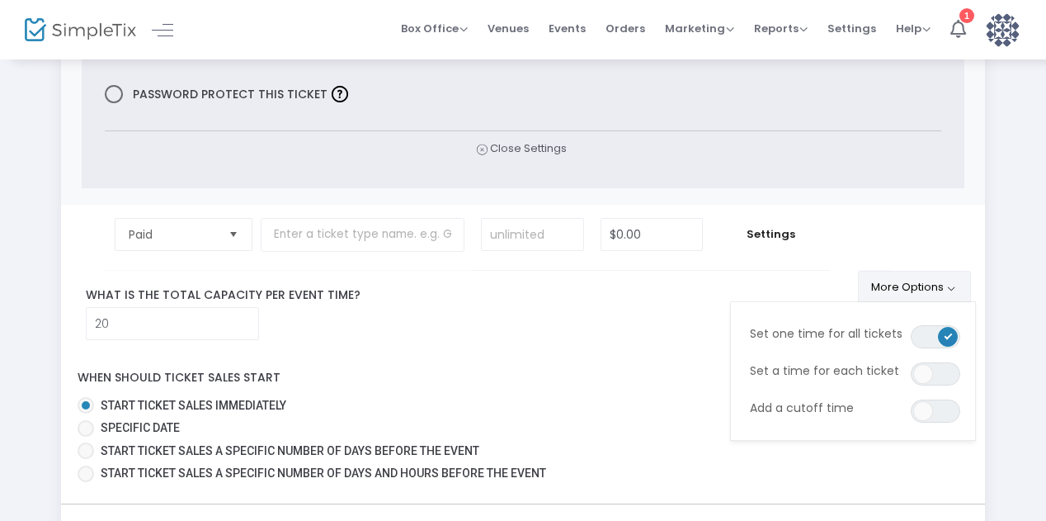
click at [920, 289] on button "More Options" at bounding box center [914, 288] width 113 height 34
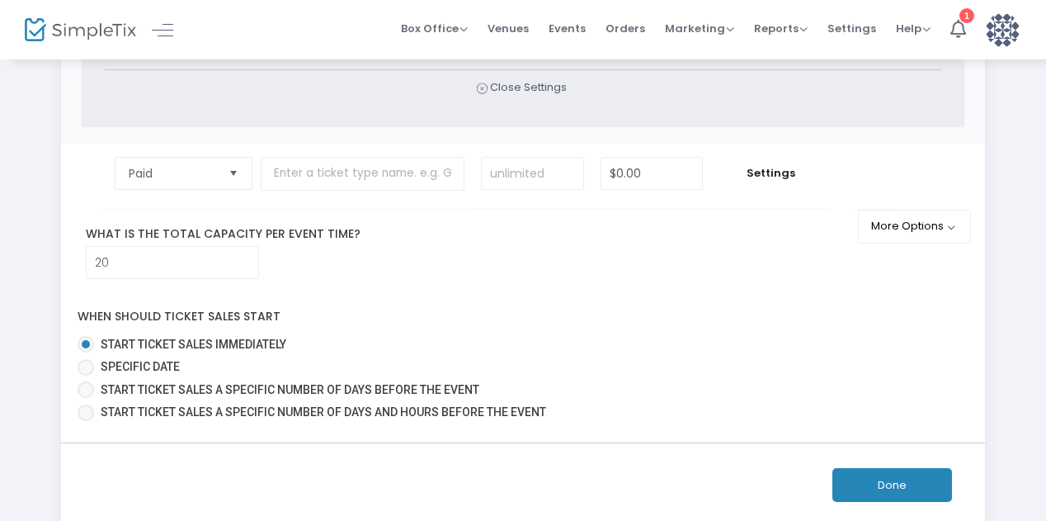
scroll to position [911, 0]
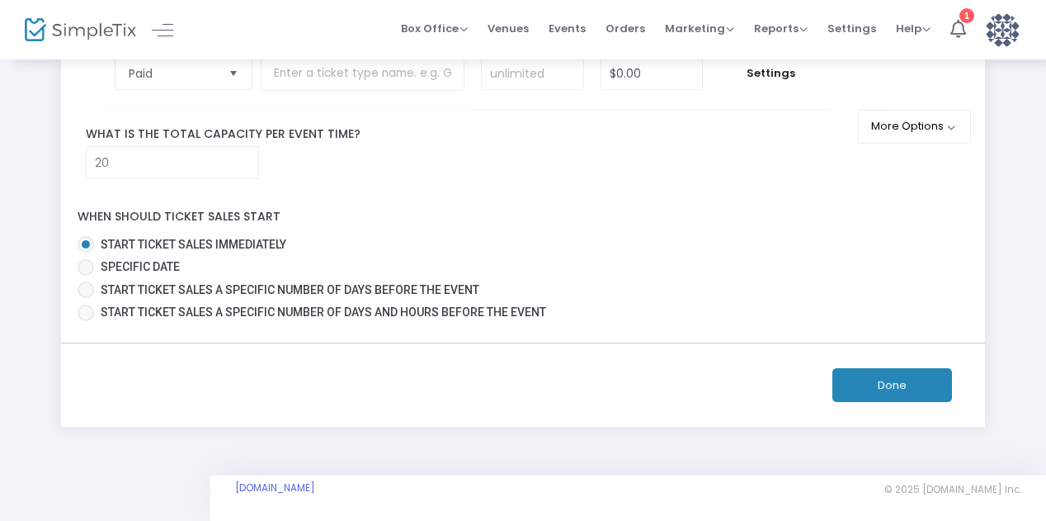
click at [878, 372] on button "Done" at bounding box center [892, 385] width 120 height 34
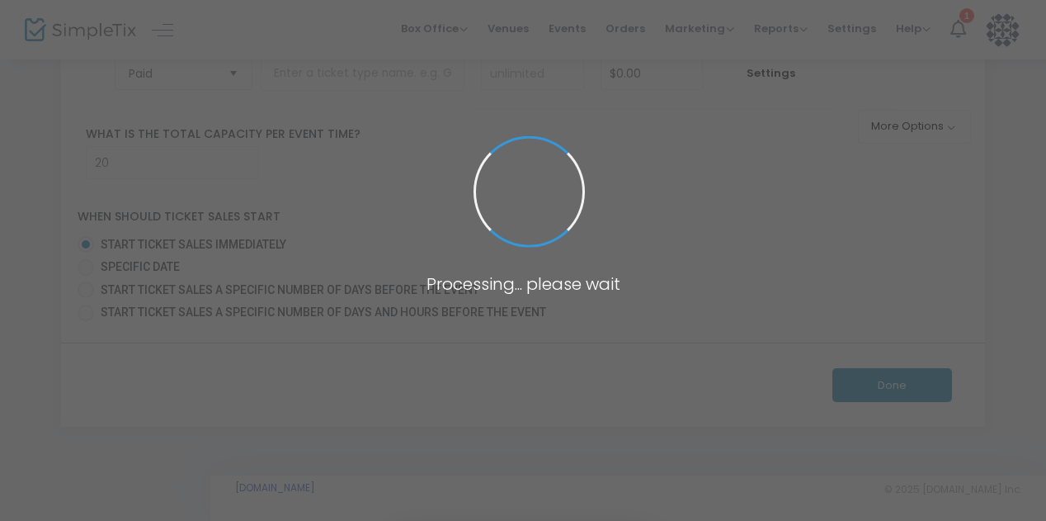
scroll to position [411, 0]
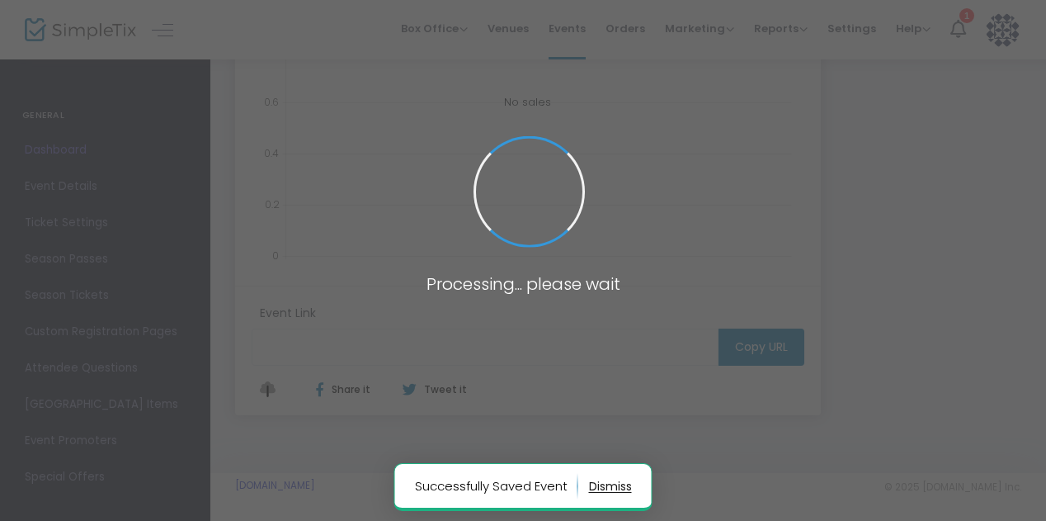
type input "[URL][DOMAIN_NAME]"
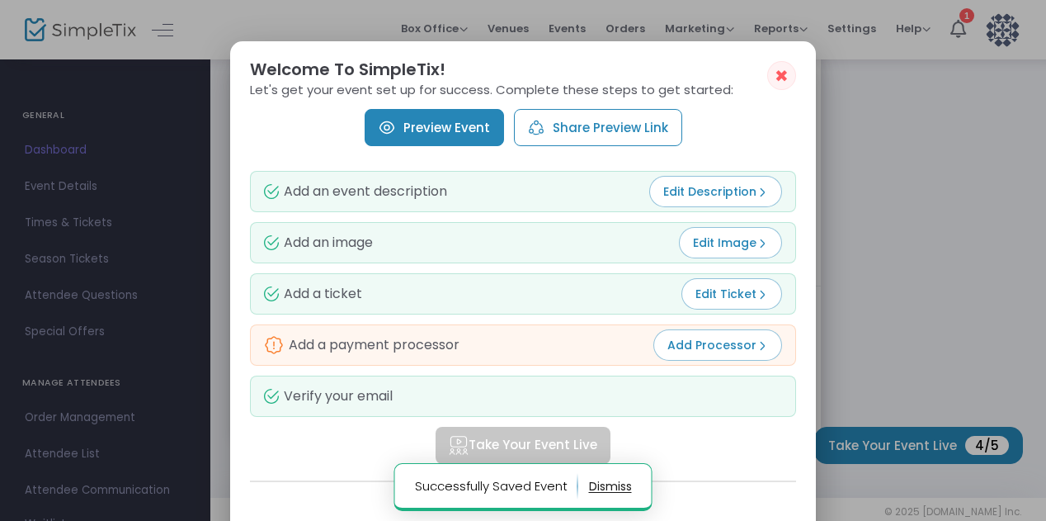
scroll to position [0, 0]
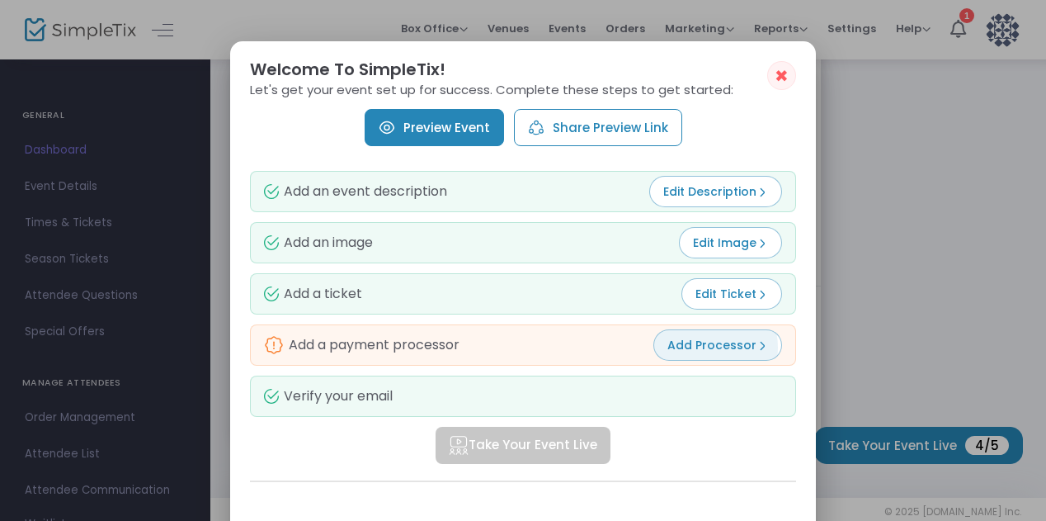
click at [705, 347] on span "Add Processor" at bounding box center [717, 345] width 101 height 17
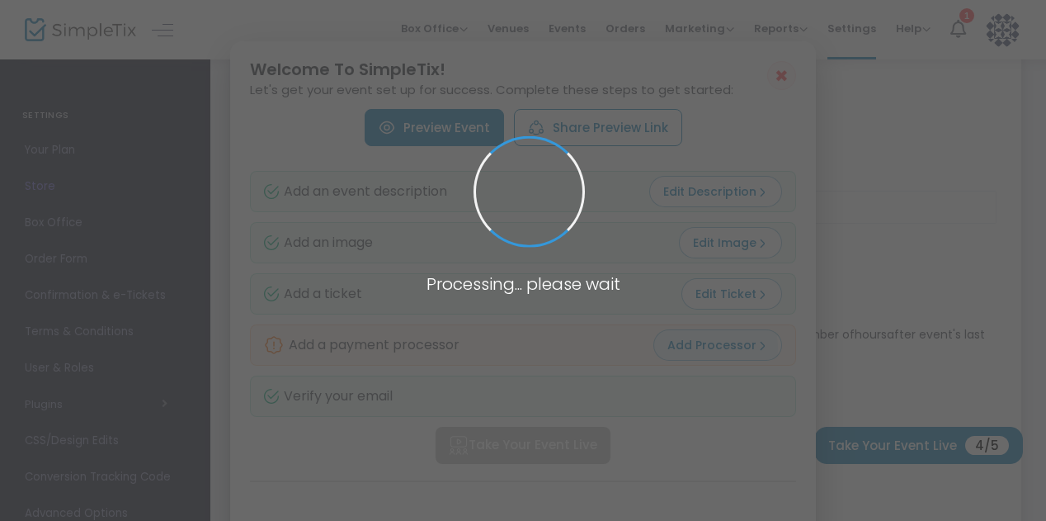
scroll to position [533, 0]
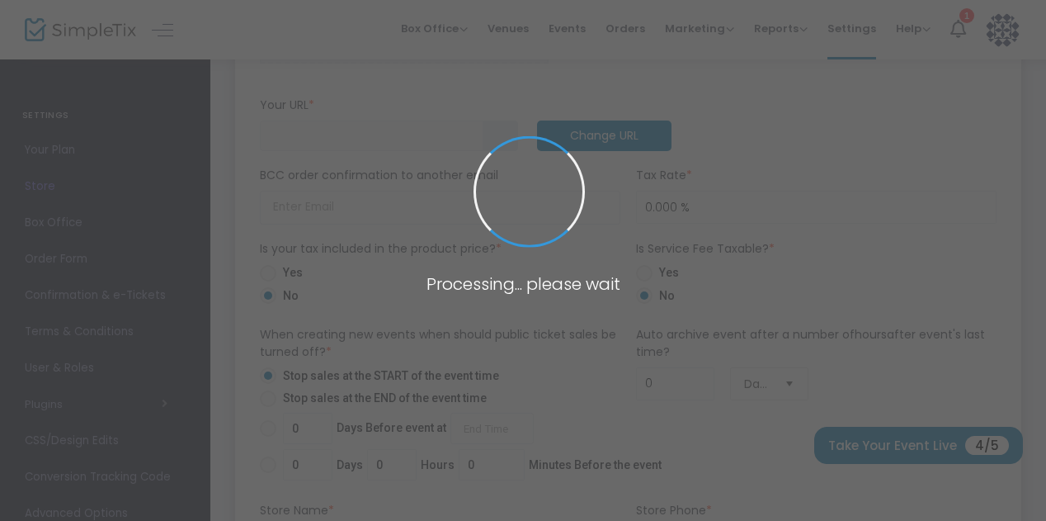
type input "[URL]"
radio input "false"
radio input "true"
type input "Apple Tree Inn"
type input "9175176830"
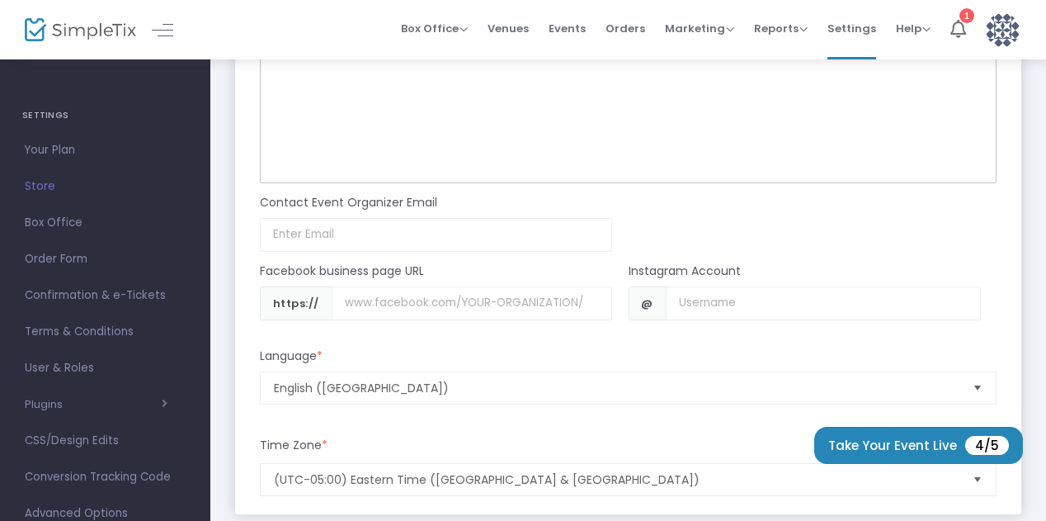
scroll to position [1474, 0]
